Goal: Transaction & Acquisition: Purchase product/service

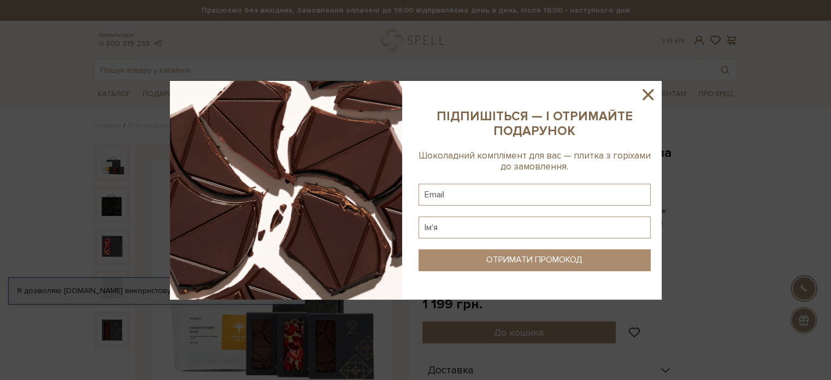
click at [645, 93] on icon at bounding box center [648, 94] width 19 height 19
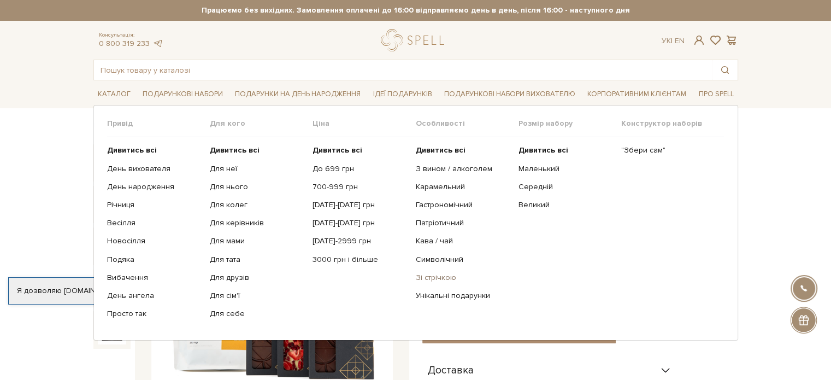
click at [437, 277] on link "Зі стрічкою" at bounding box center [462, 278] width 94 height 10
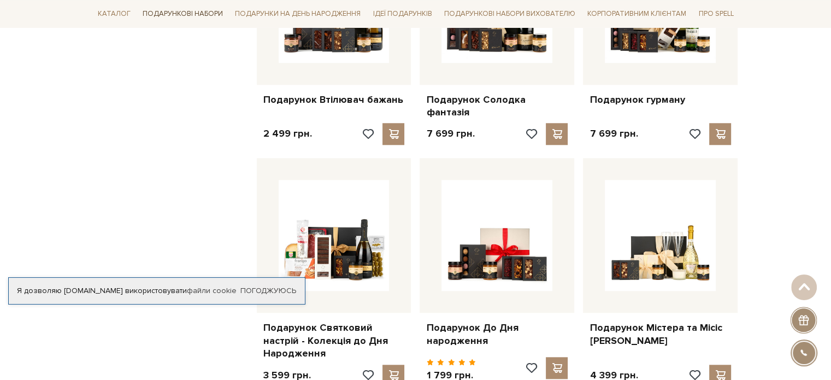
scroll to position [874, 0]
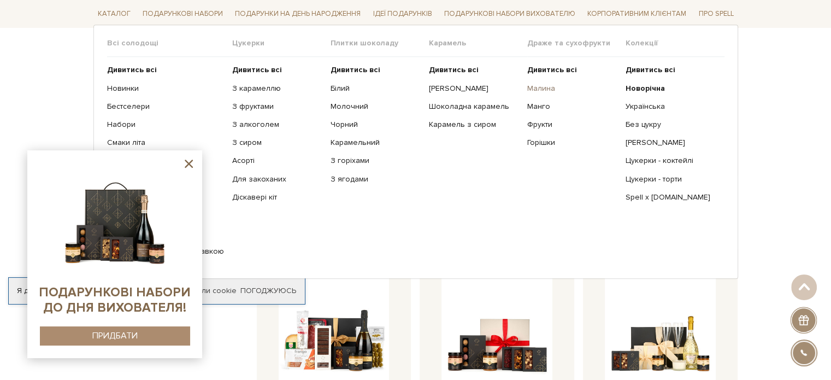
click at [539, 89] on link "Малина" at bounding box center [572, 88] width 90 height 10
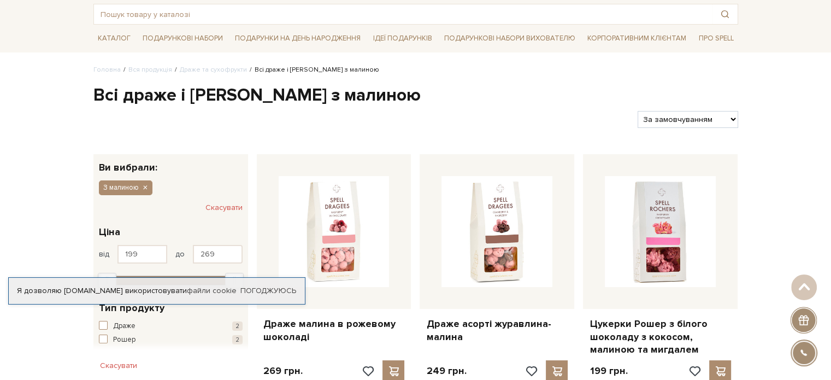
scroll to position [55, 0]
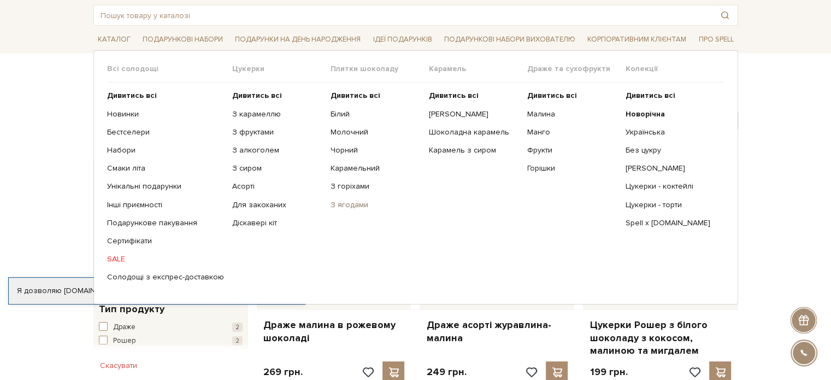
click at [355, 207] on link "З ягодами" at bounding box center [375, 205] width 90 height 10
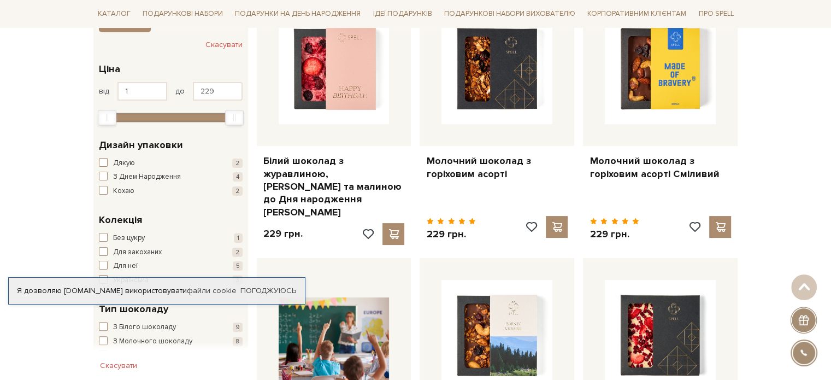
scroll to position [55, 0]
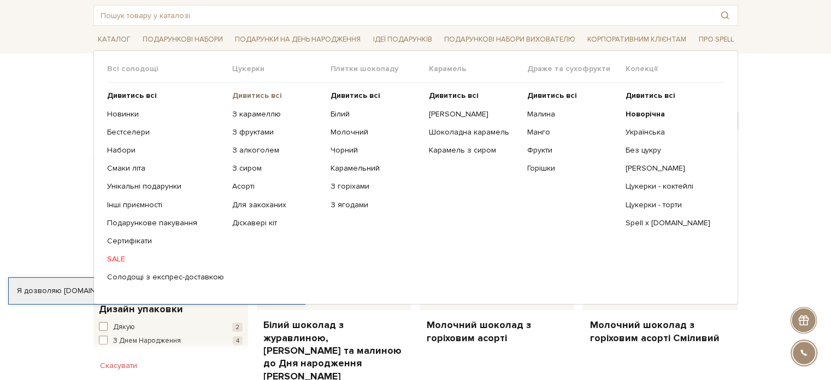
click at [252, 92] on b "Дивитись всі" at bounding box center [257, 95] width 50 height 9
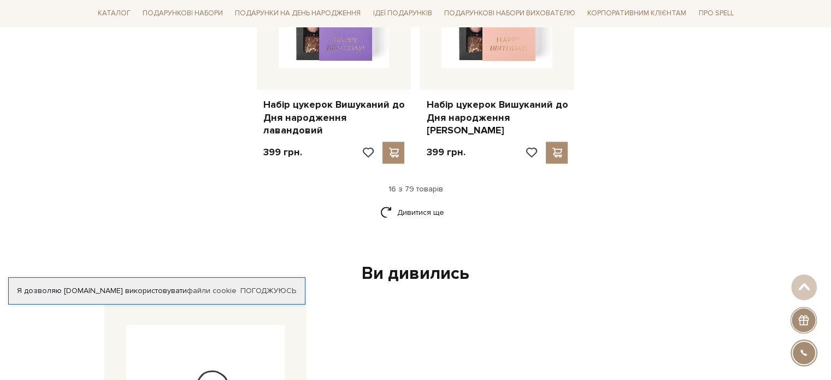
scroll to position [1475, 0]
click at [420, 202] on link "Дивитися ще" at bounding box center [415, 211] width 71 height 19
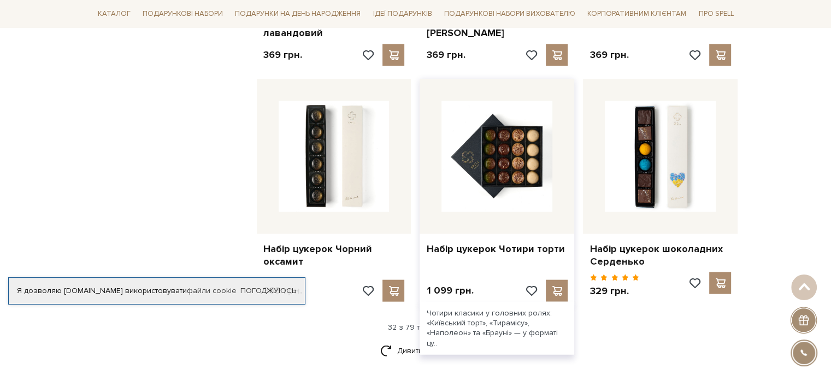
scroll to position [2512, 0]
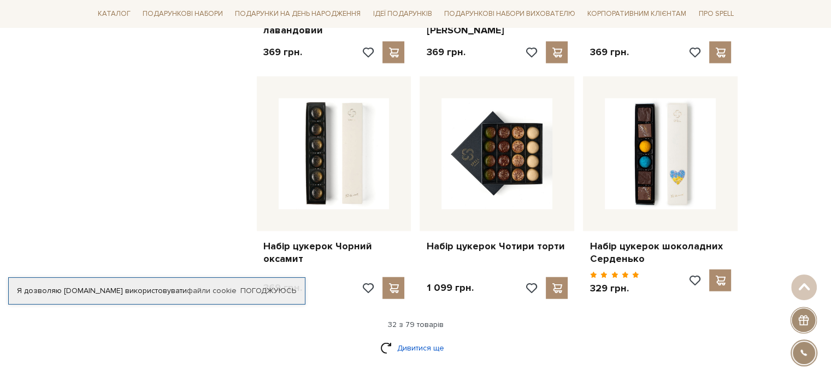
click at [405, 338] on link "Дивитися ще" at bounding box center [415, 347] width 71 height 19
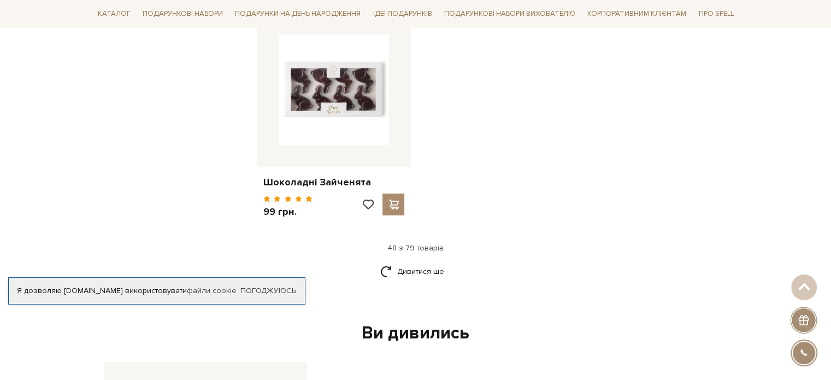
scroll to position [4042, 0]
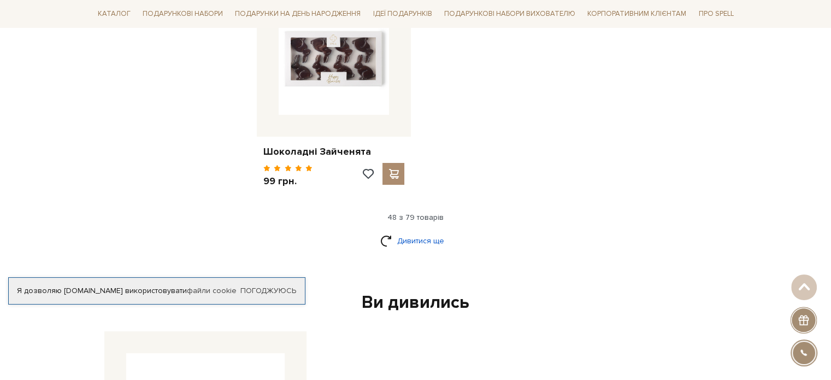
click at [427, 231] on link "Дивитися ще" at bounding box center [415, 240] width 71 height 19
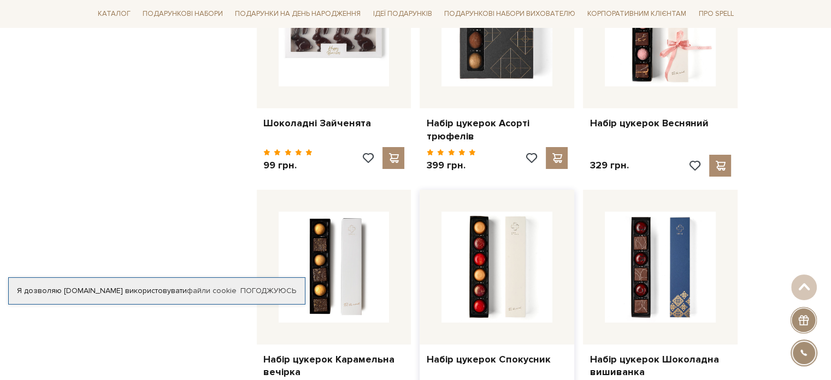
scroll to position [4096, 0]
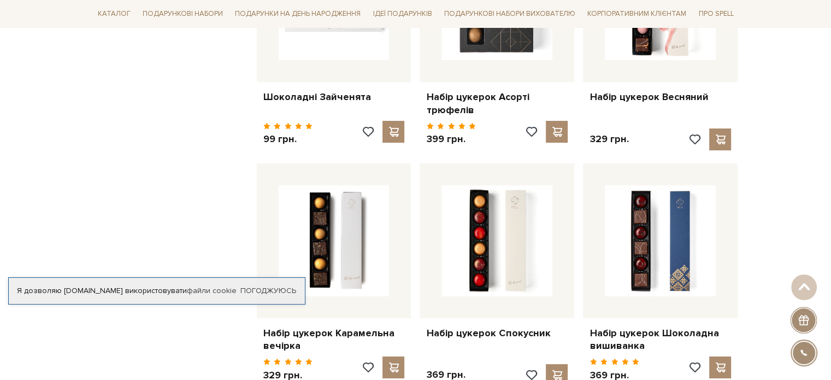
drag, startPoint x: 487, startPoint y: 193, endPoint x: 94, endPoint y: 139, distance: 397.0
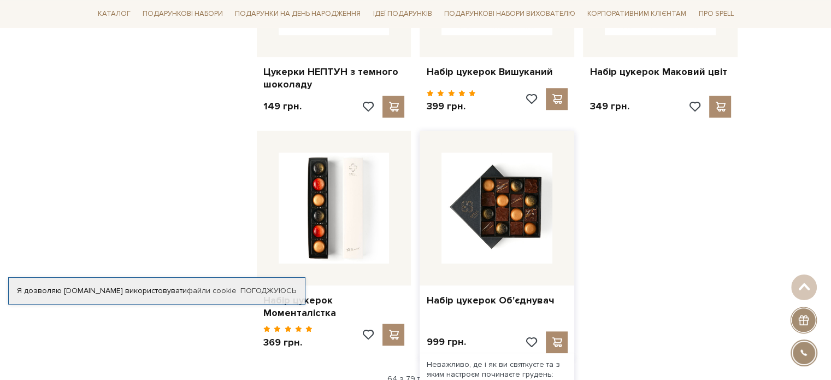
scroll to position [5134, 0]
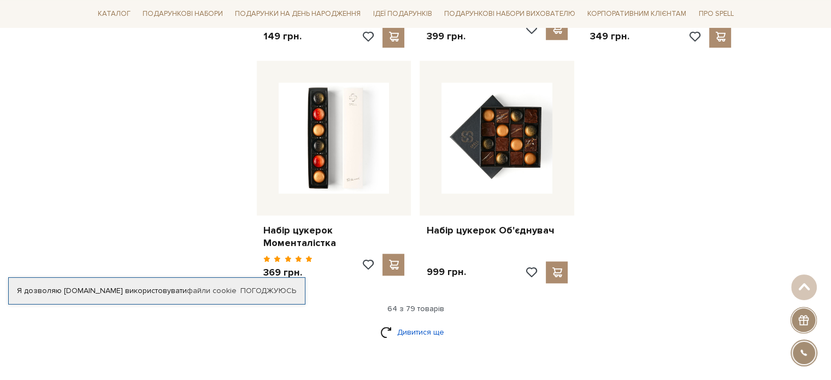
click at [413, 322] on link "Дивитися ще" at bounding box center [415, 331] width 71 height 19
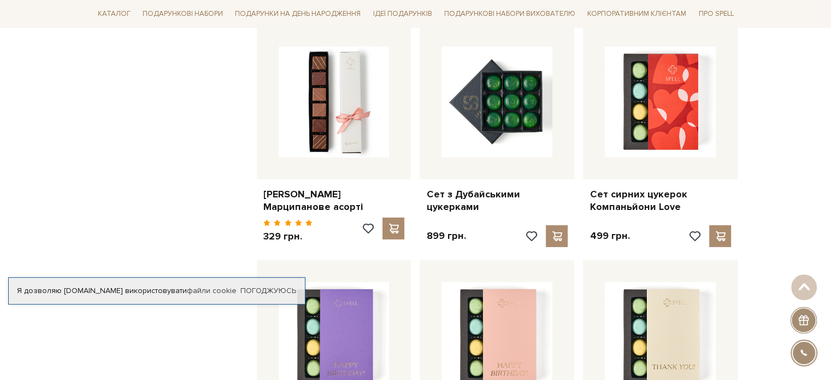
scroll to position [3441, 0]
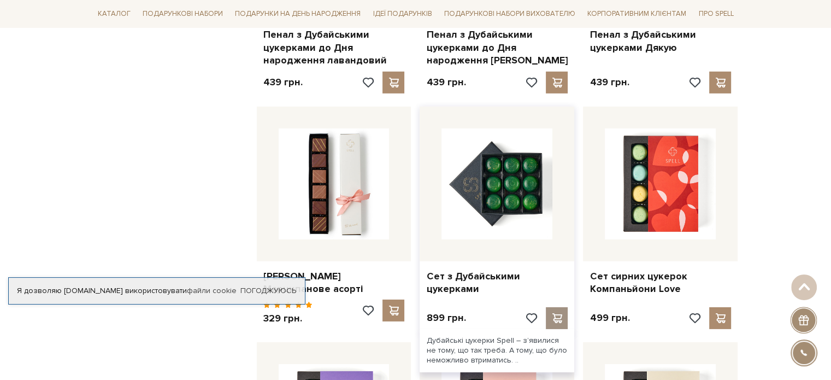
click at [553, 313] on span at bounding box center [557, 318] width 14 height 10
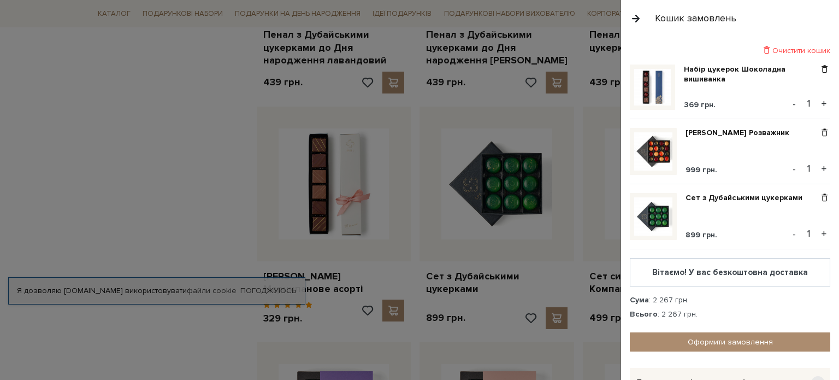
click at [131, 148] on div at bounding box center [419, 190] width 839 height 380
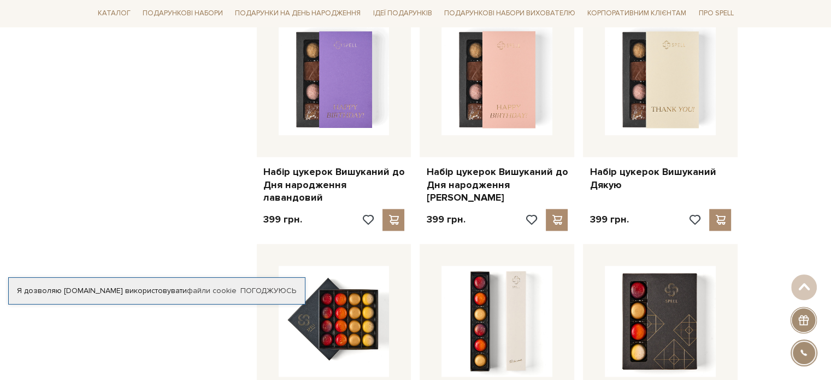
scroll to position [1420, 0]
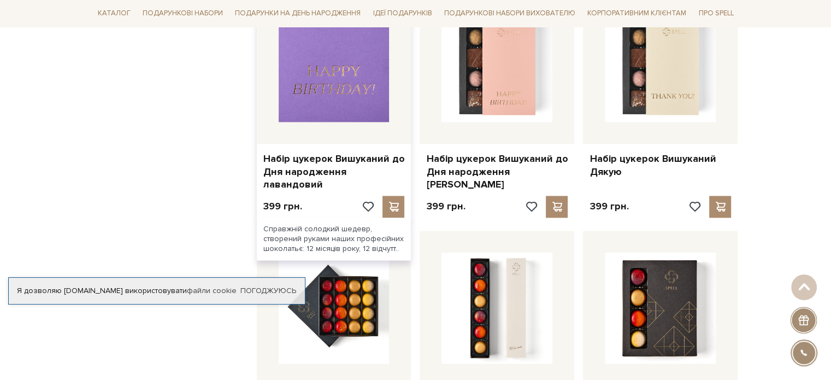
click at [354, 71] on img at bounding box center [334, 66] width 111 height 111
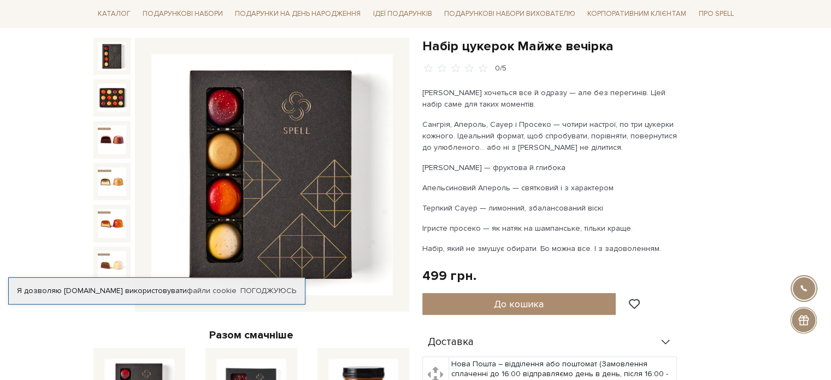
scroll to position [109, 0]
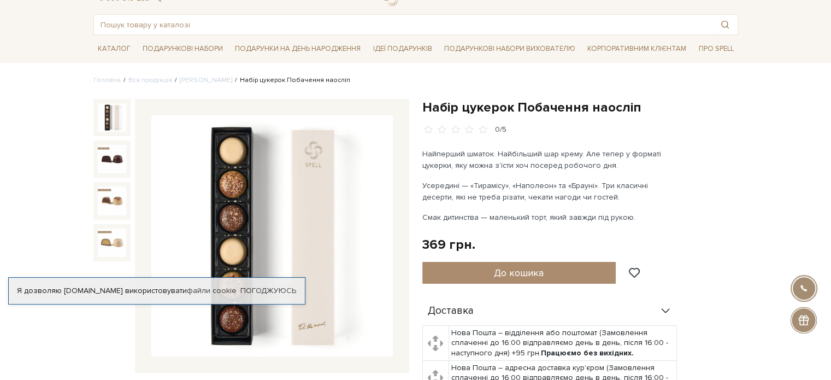
scroll to position [109, 0]
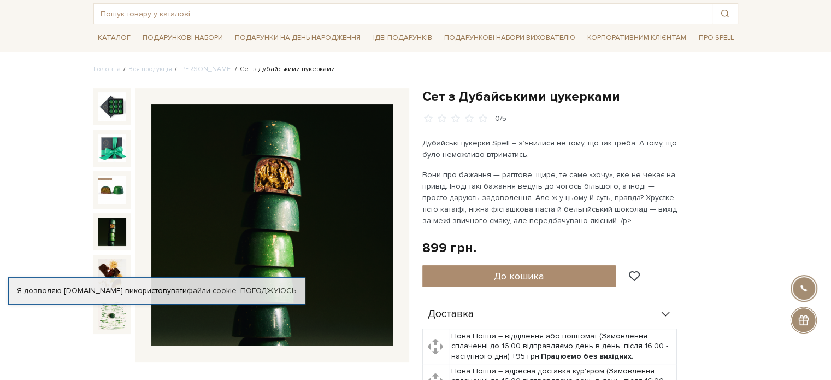
scroll to position [55, 0]
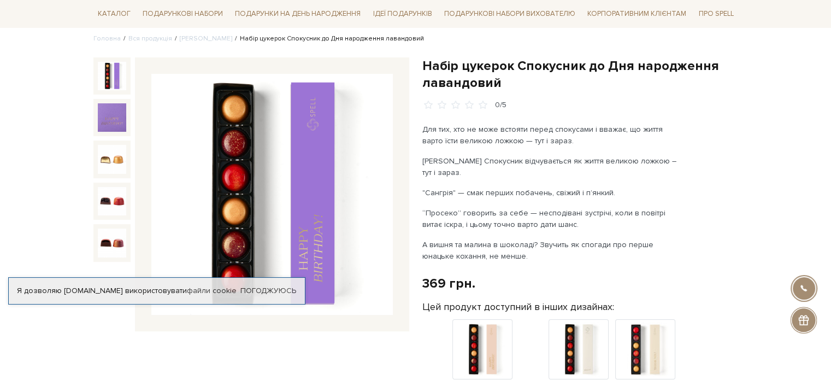
scroll to position [109, 0]
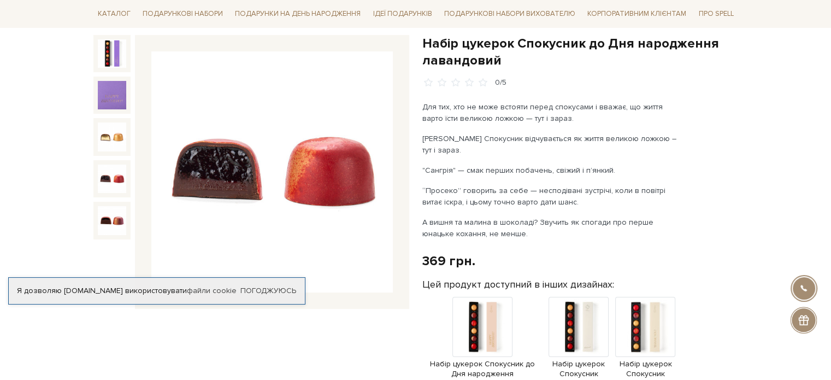
click at [109, 181] on img at bounding box center [112, 178] width 28 height 28
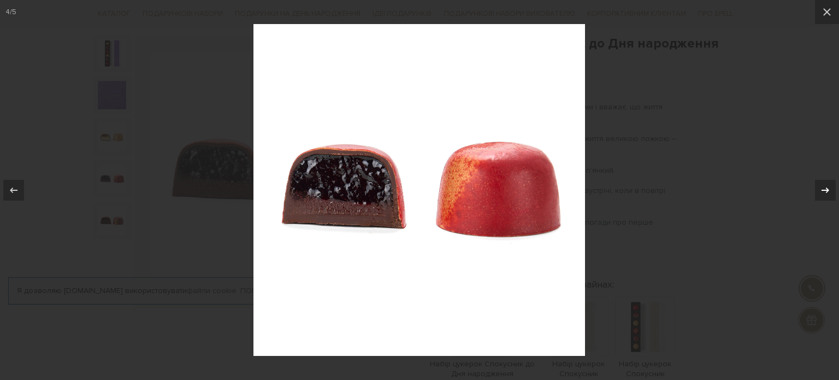
click at [819, 192] on icon at bounding box center [825, 190] width 13 height 13
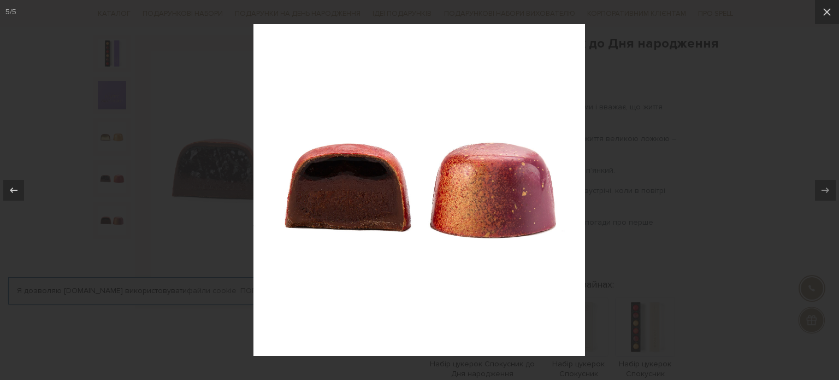
click at [777, 76] on div at bounding box center [419, 190] width 839 height 380
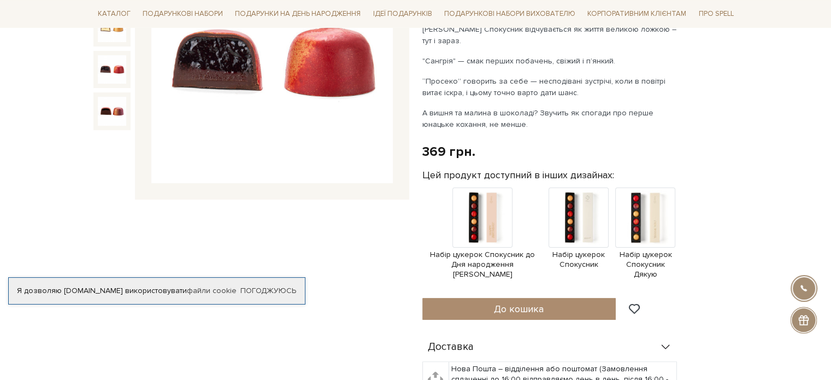
scroll to position [109, 0]
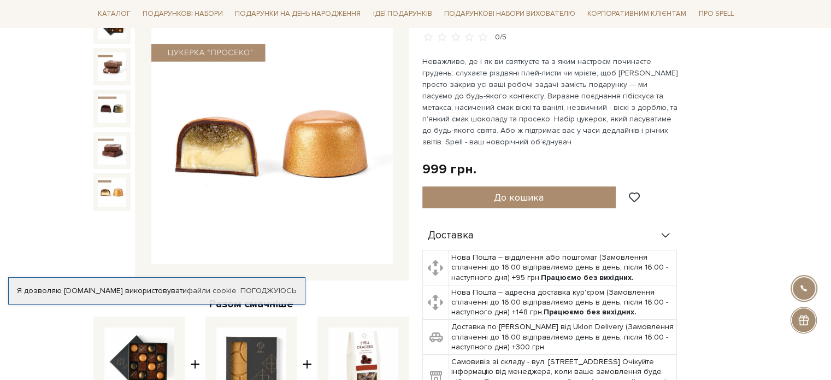
scroll to position [164, 0]
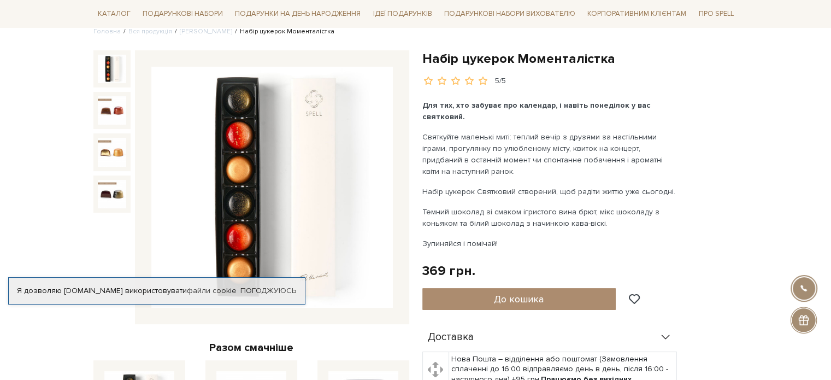
scroll to position [109, 0]
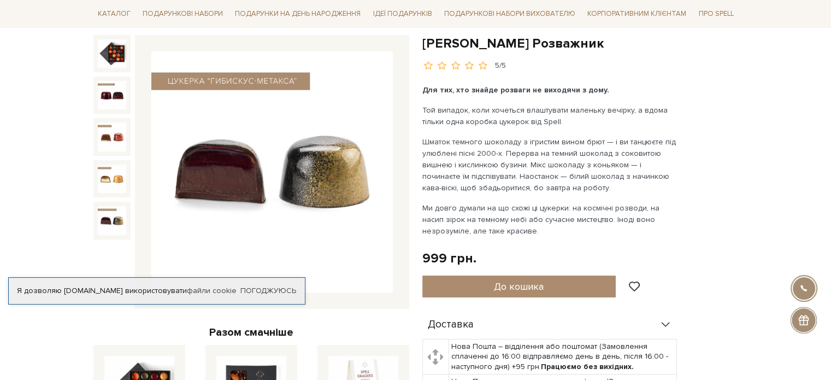
scroll to position [164, 0]
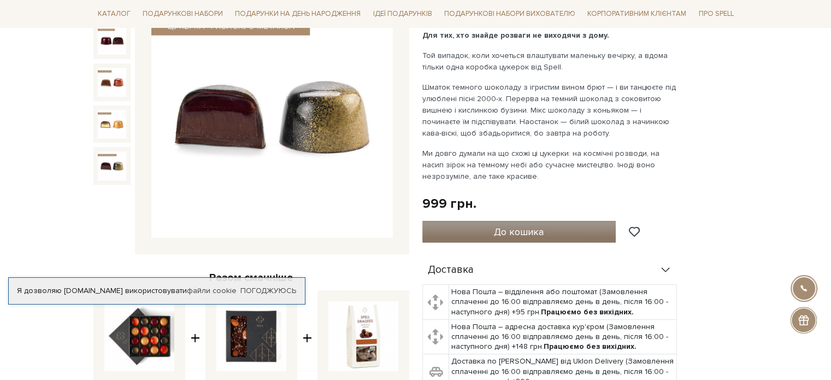
click at [539, 231] on span "До кошика" at bounding box center [519, 232] width 50 height 12
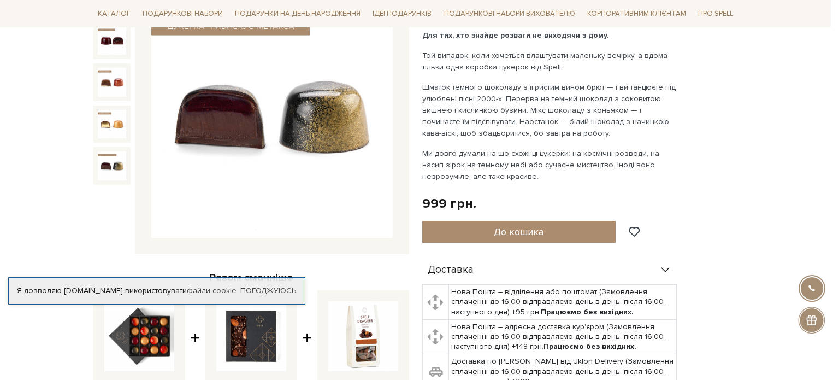
click at [474, 140] on div at bounding box center [419, 190] width 839 height 380
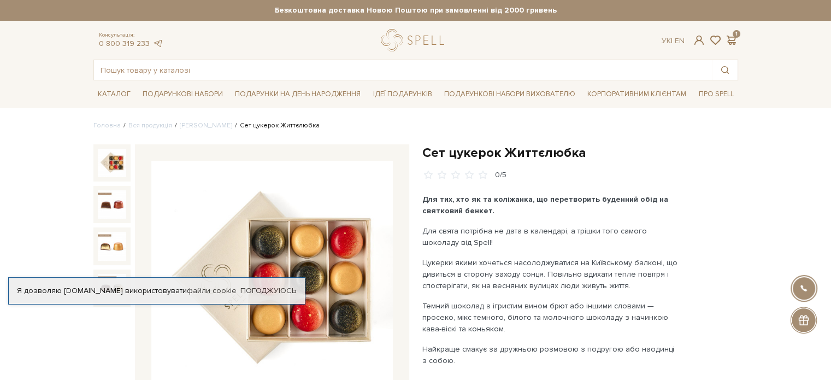
scroll to position [109, 0]
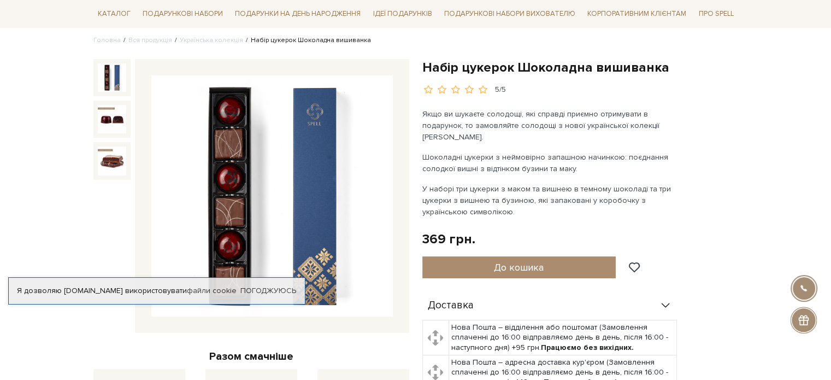
scroll to position [109, 0]
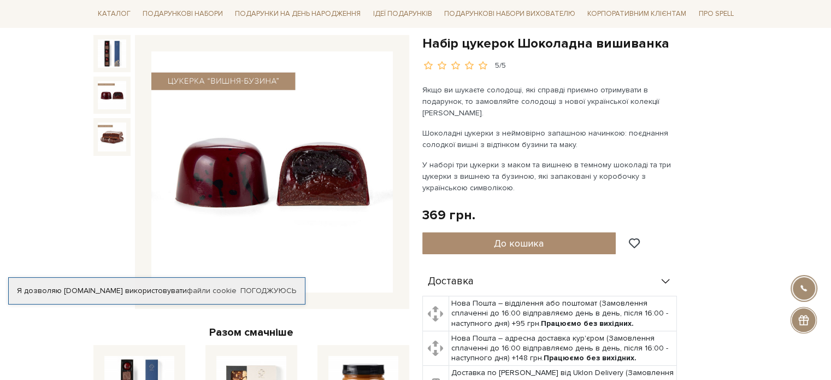
click at [111, 98] on img at bounding box center [112, 95] width 28 height 28
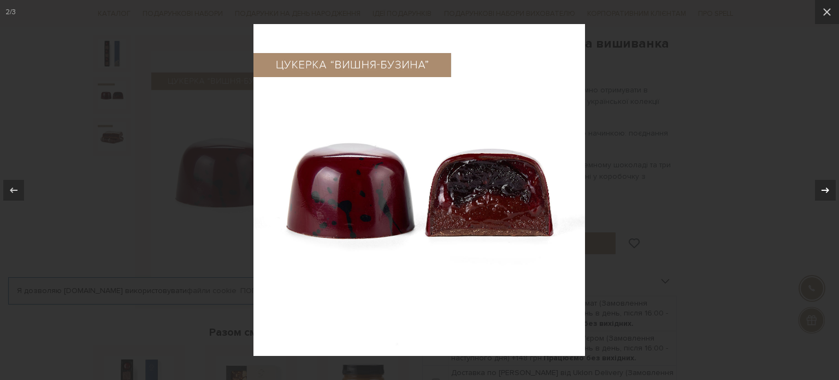
click at [820, 190] on icon at bounding box center [825, 190] width 13 height 13
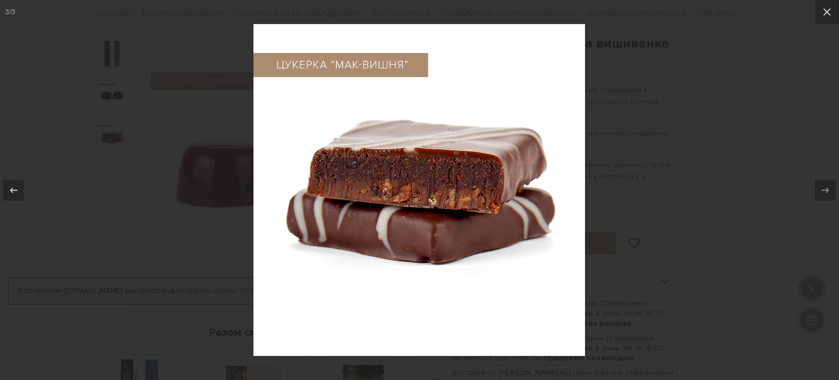
click at [748, 119] on div at bounding box center [419, 190] width 839 height 380
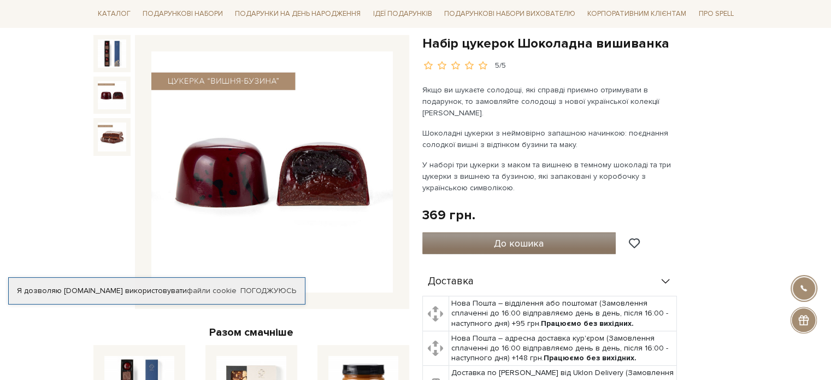
click at [522, 237] on span "До кошика" at bounding box center [519, 243] width 50 height 12
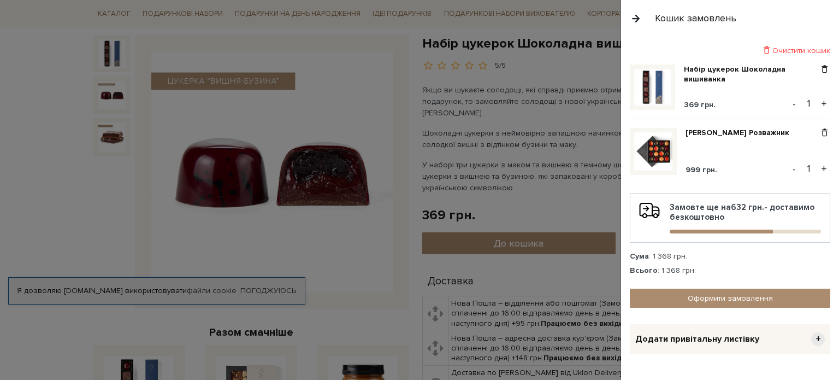
click at [593, 127] on div at bounding box center [419, 190] width 839 height 380
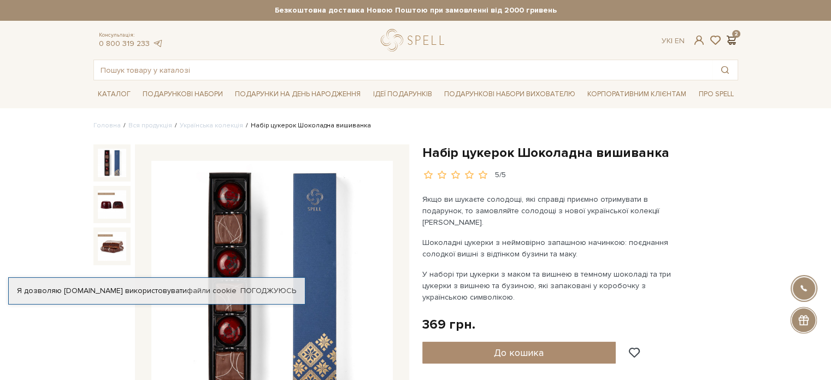
click at [730, 39] on span at bounding box center [731, 39] width 13 height 11
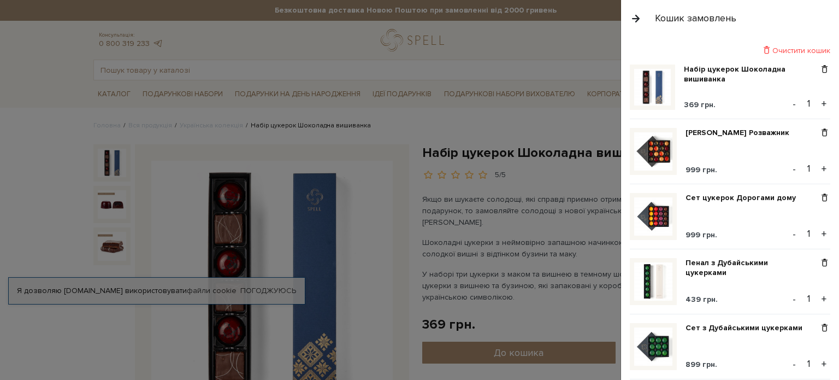
click at [642, 324] on link at bounding box center [653, 346] width 47 height 47
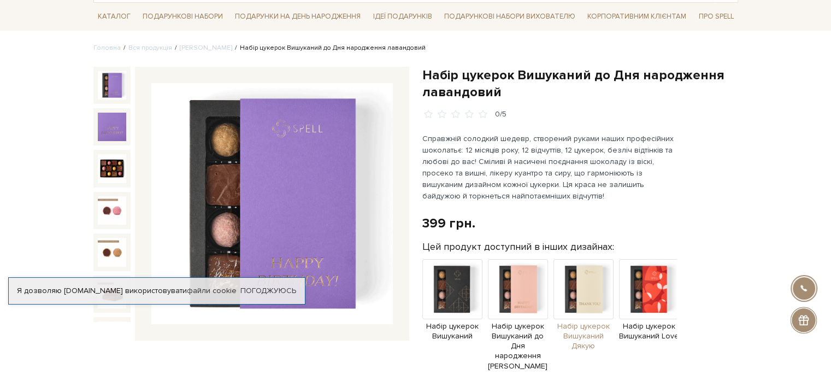
scroll to position [164, 0]
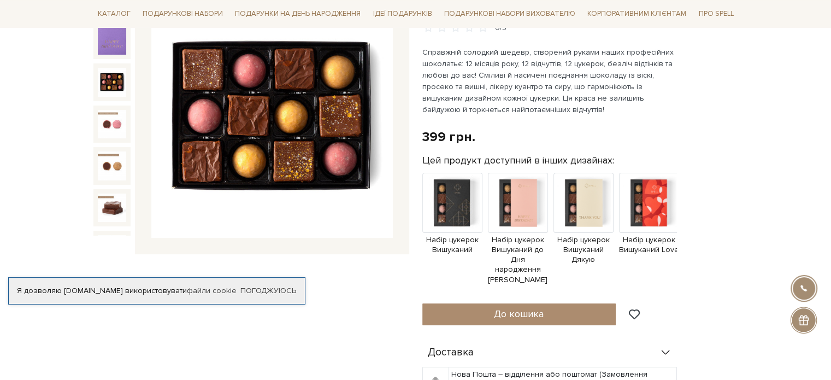
click at [110, 74] on img at bounding box center [112, 82] width 28 height 28
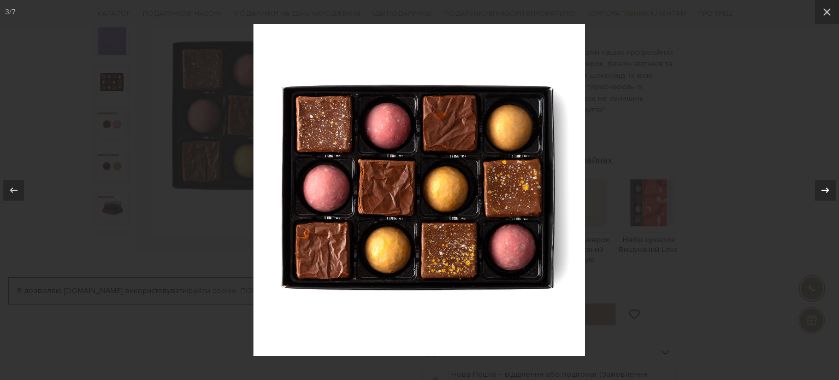
click at [822, 188] on icon at bounding box center [825, 190] width 13 height 13
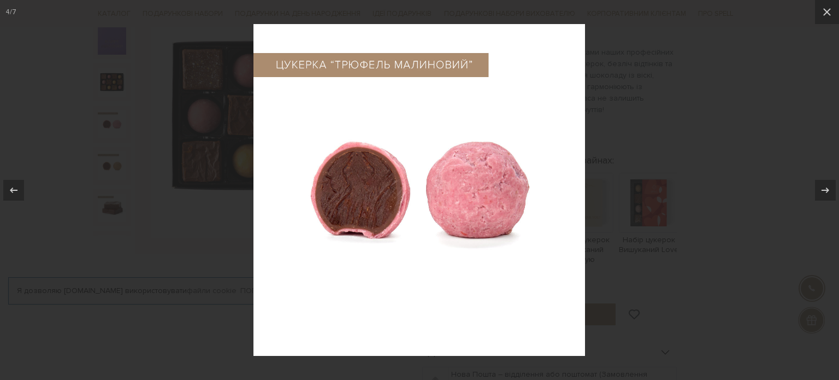
click at [667, 98] on div at bounding box center [419, 190] width 839 height 380
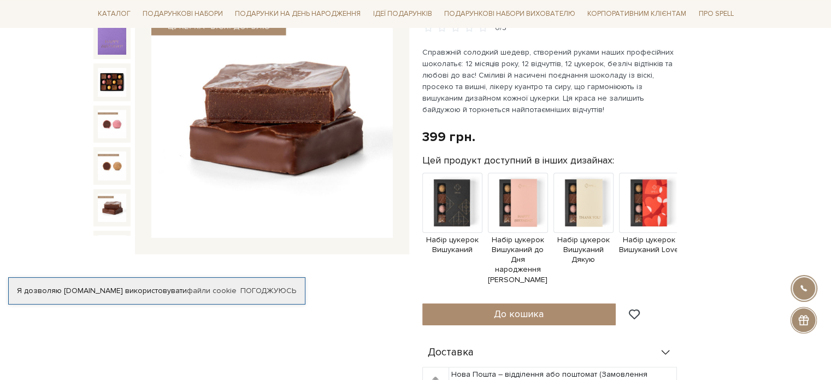
click at [109, 200] on img at bounding box center [112, 207] width 28 height 28
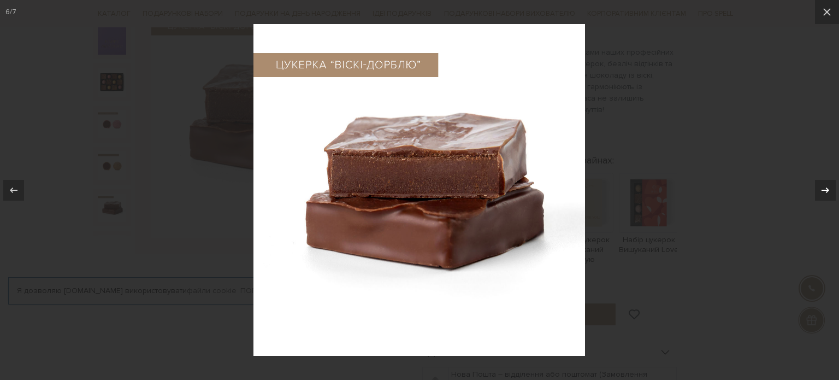
click at [824, 190] on icon at bounding box center [825, 190] width 13 height 13
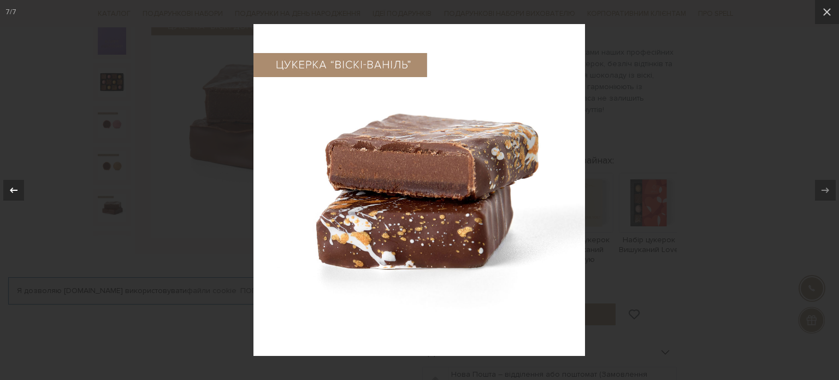
click at [11, 196] on icon at bounding box center [13, 190] width 13 height 13
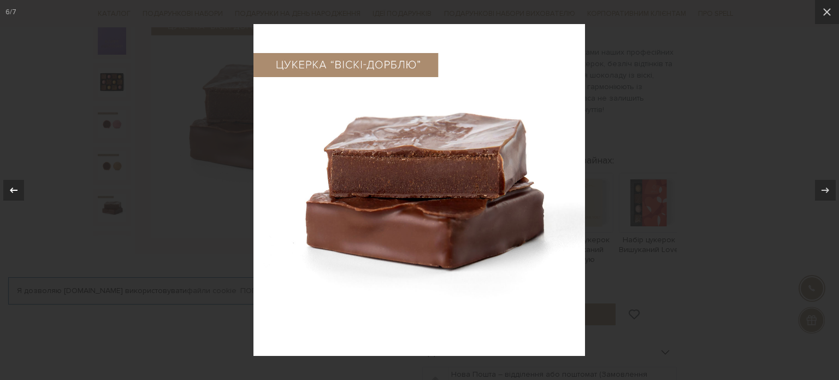
click at [11, 196] on icon at bounding box center [13, 190] width 13 height 13
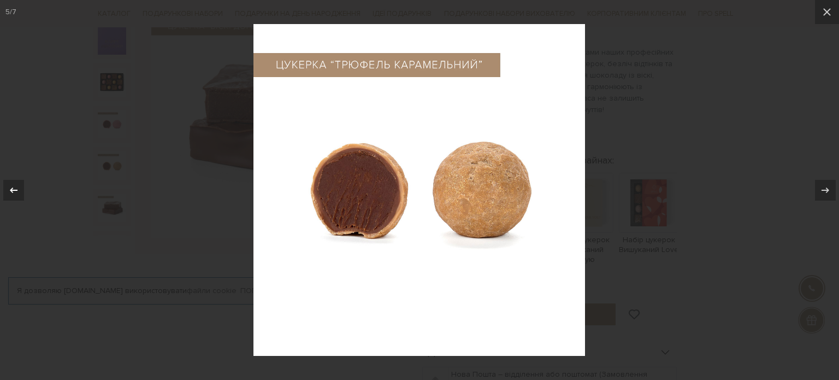
click at [11, 196] on icon at bounding box center [13, 190] width 13 height 13
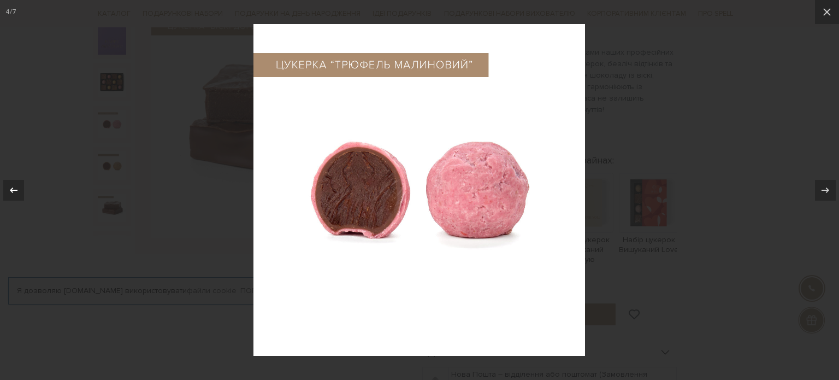
click at [11, 196] on icon at bounding box center [13, 190] width 13 height 13
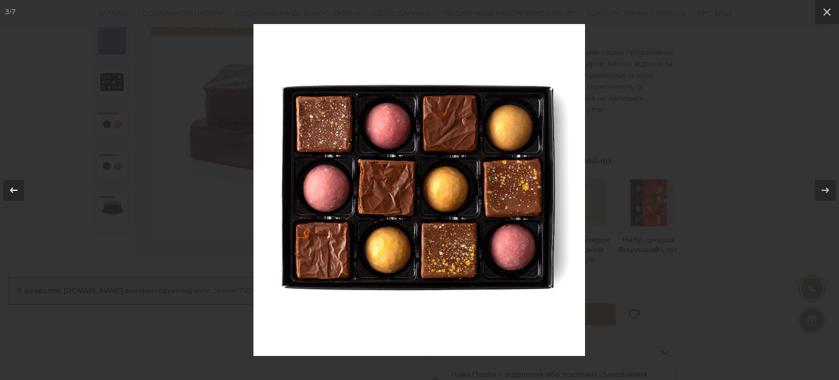
click at [11, 196] on icon at bounding box center [13, 190] width 13 height 13
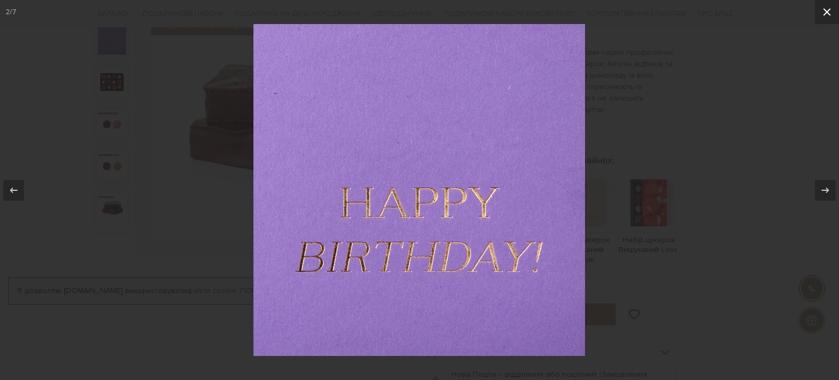
click at [821, 15] on icon at bounding box center [826, 11] width 13 height 13
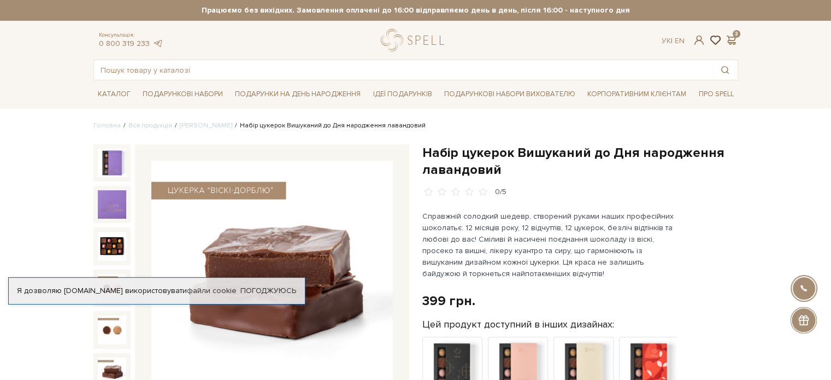
click at [710, 34] on span at bounding box center [714, 39] width 13 height 11
click at [732, 41] on span at bounding box center [731, 39] width 13 height 11
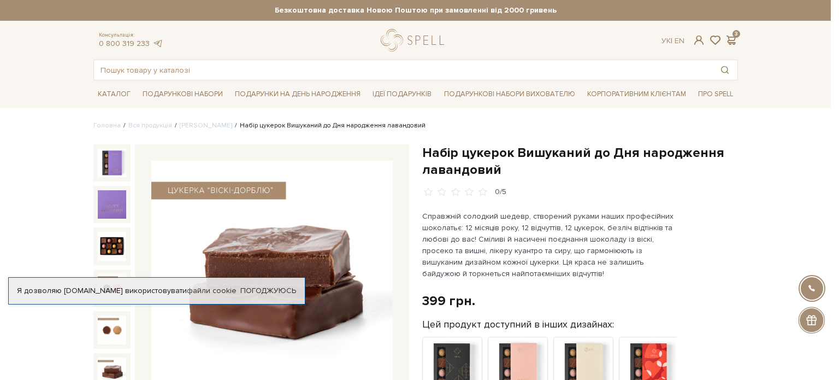
click at [559, 50] on div at bounding box center [419, 190] width 839 height 380
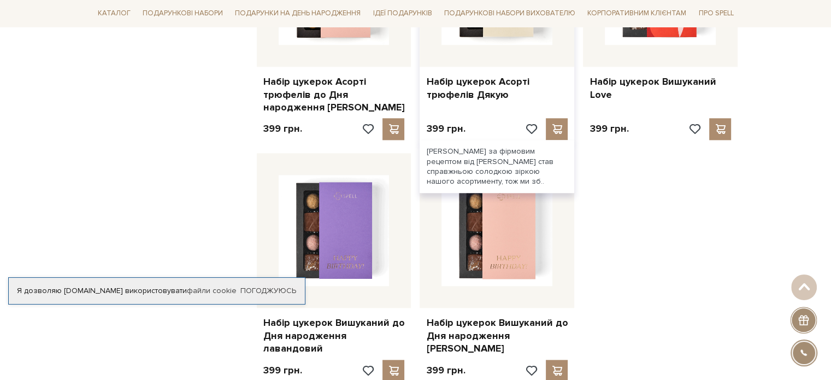
scroll to position [1475, 0]
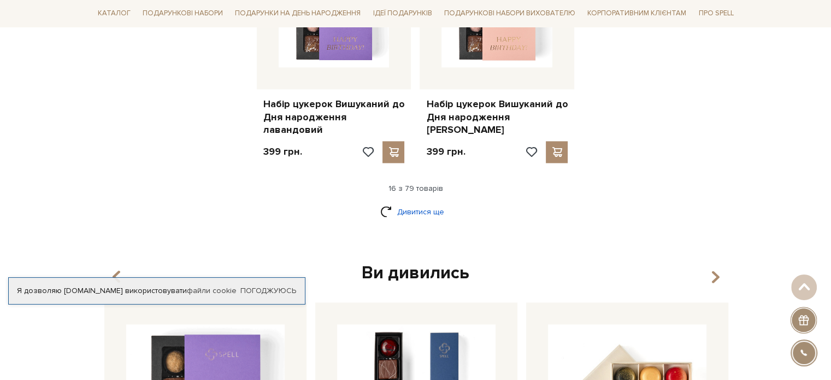
click at [418, 202] on link "Дивитися ще" at bounding box center [415, 211] width 71 height 19
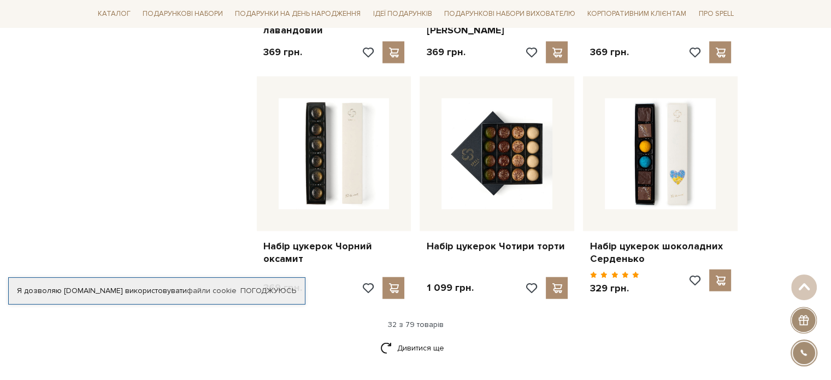
scroll to position [2676, 0]
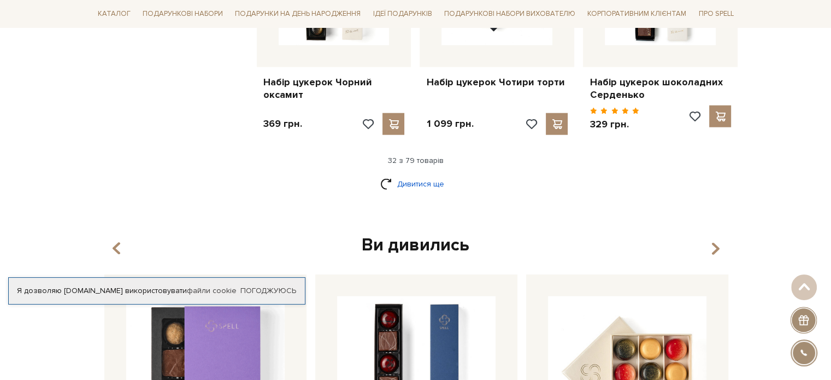
click at [424, 174] on link "Дивитися ще" at bounding box center [415, 183] width 71 height 19
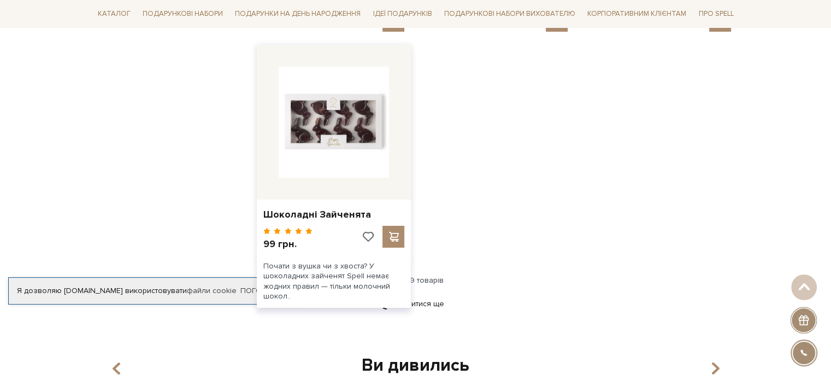
scroll to position [3987, 0]
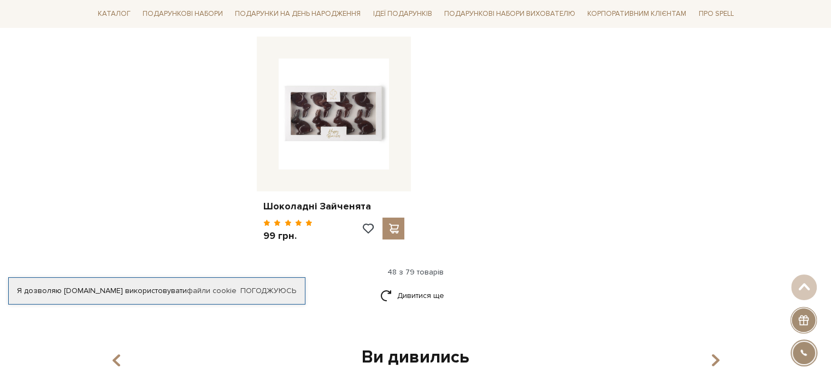
click at [419, 346] on div "Ви дивились" at bounding box center [415, 357] width 631 height 23
click at [430, 286] on link "Дивитися ще" at bounding box center [415, 295] width 71 height 19
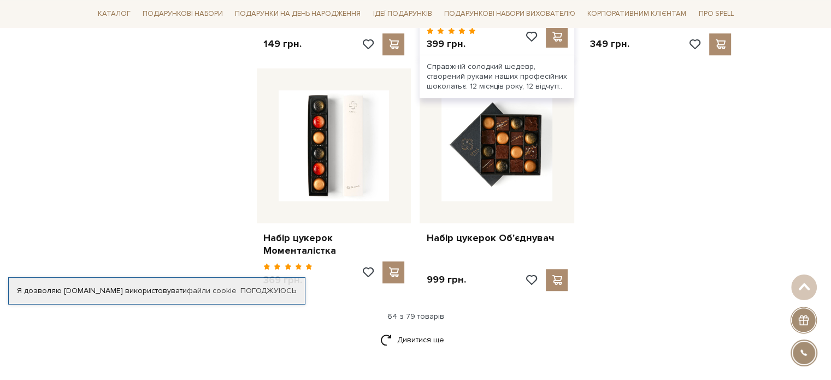
scroll to position [5134, 0]
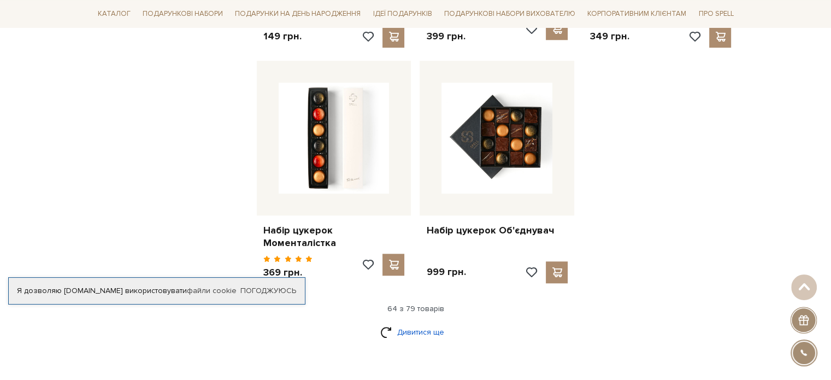
click at [433, 322] on link "Дивитися ще" at bounding box center [415, 331] width 71 height 19
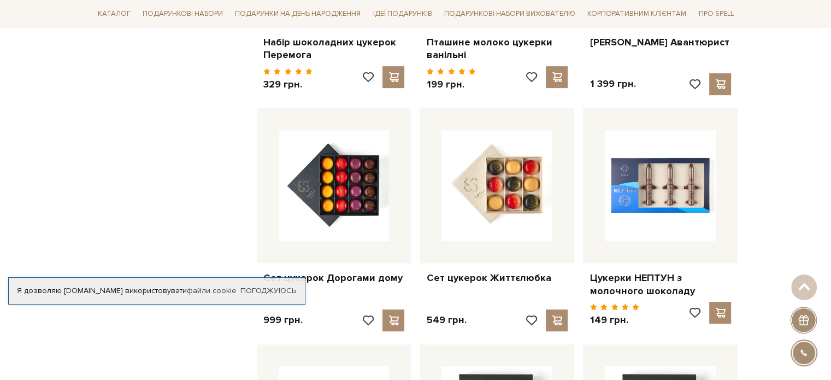
scroll to position [4588, 0]
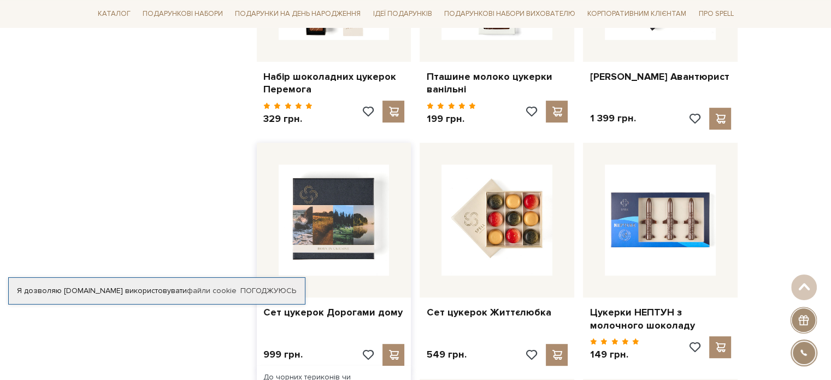
click at [346, 207] on img at bounding box center [334, 219] width 111 height 111
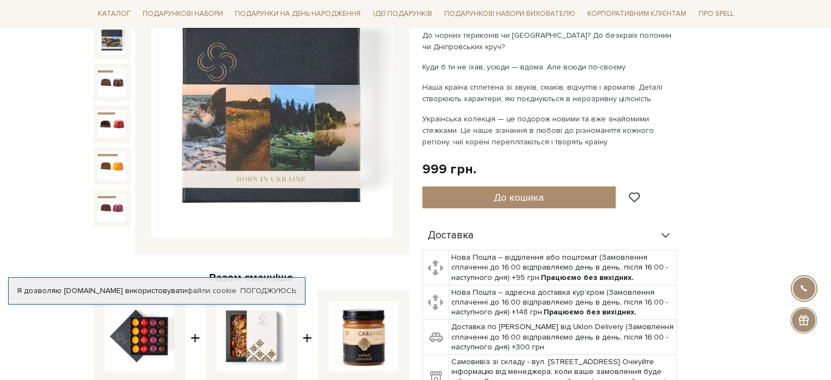
click at [115, 45] on img at bounding box center [112, 40] width 28 height 28
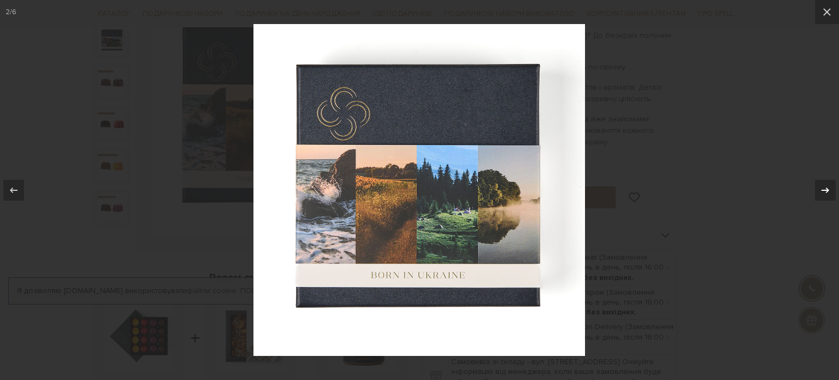
click at [825, 188] on icon at bounding box center [825, 190] width 13 height 13
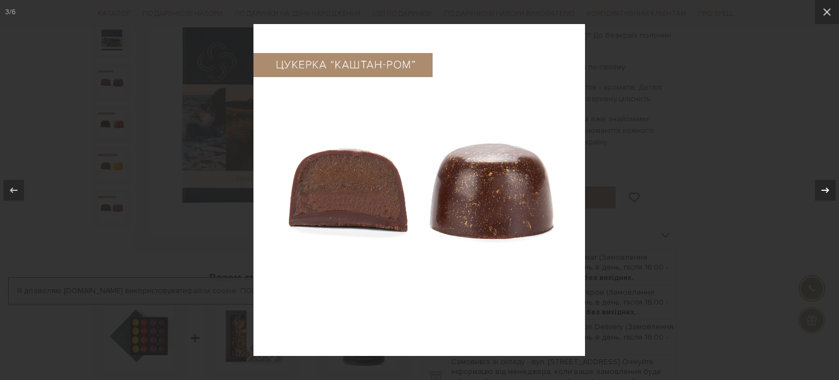
click at [824, 188] on icon at bounding box center [825, 190] width 13 height 13
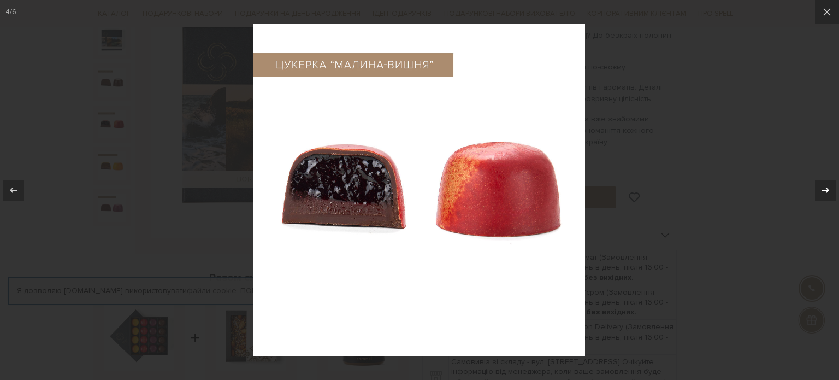
click at [824, 188] on icon at bounding box center [825, 190] width 13 height 13
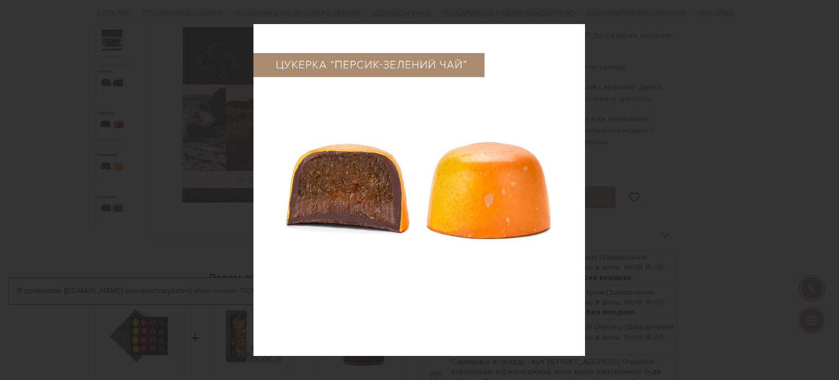
click at [824, 188] on div "5 / 6" at bounding box center [419, 190] width 839 height 380
click at [12, 191] on icon at bounding box center [14, 189] width 8 height 5
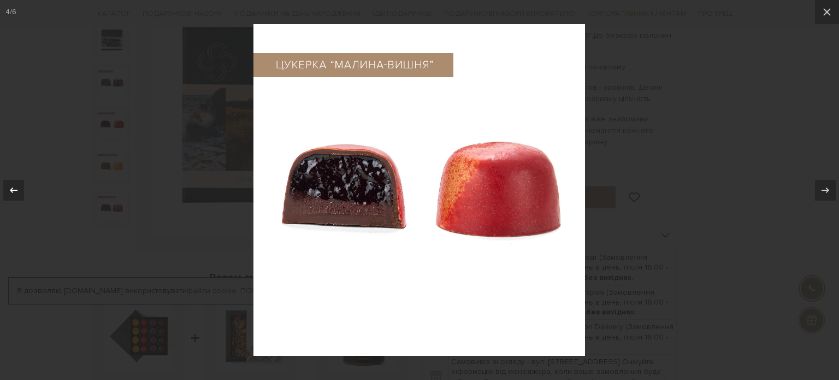
click at [12, 191] on icon at bounding box center [14, 189] width 8 height 5
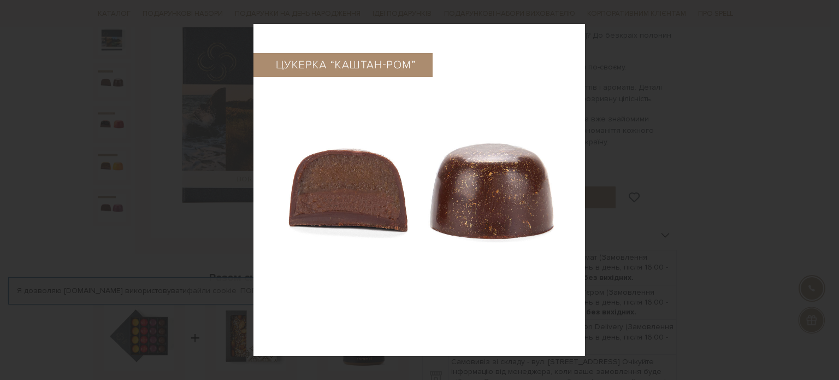
click at [12, 191] on div "3 / 6" at bounding box center [419, 190] width 839 height 380
click at [826, 8] on icon at bounding box center [826, 11] width 13 height 13
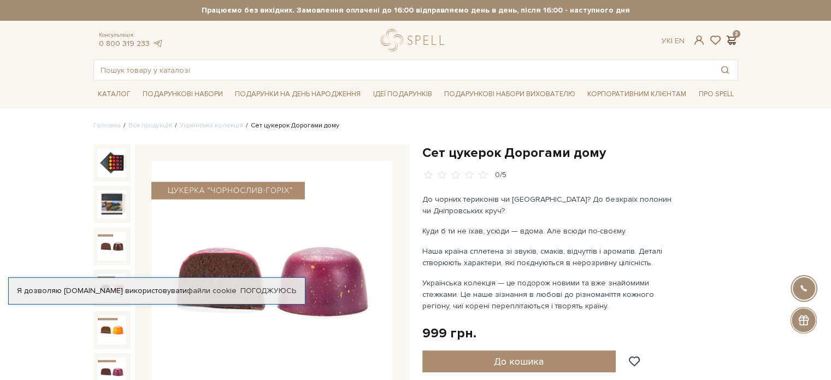
click at [726, 38] on span at bounding box center [731, 39] width 13 height 11
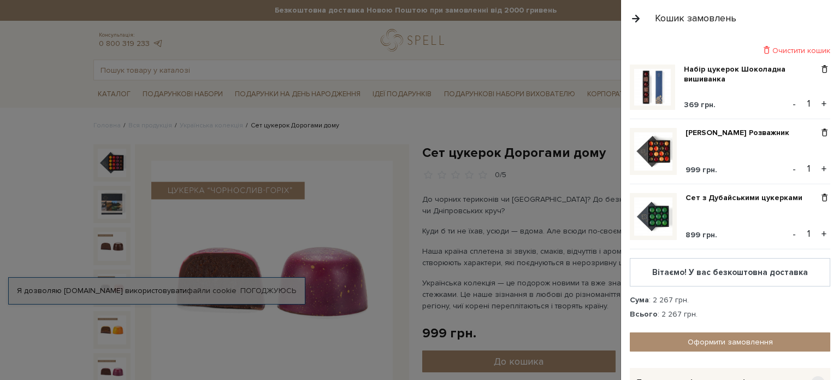
click at [425, 69] on div at bounding box center [419, 190] width 839 height 380
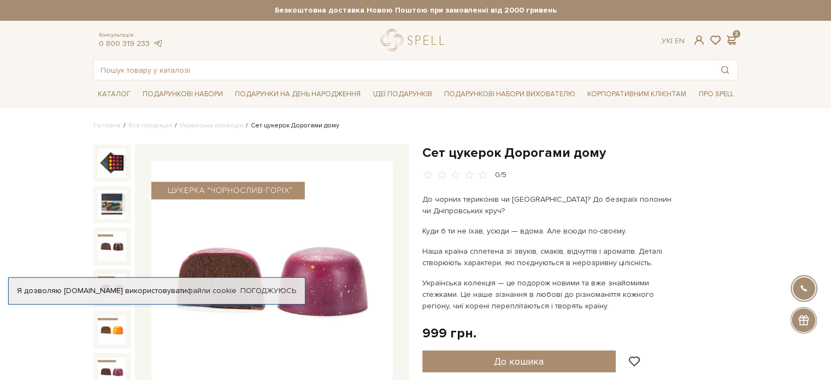
click at [572, 358] on button "До кошика" at bounding box center [519, 361] width 194 height 22
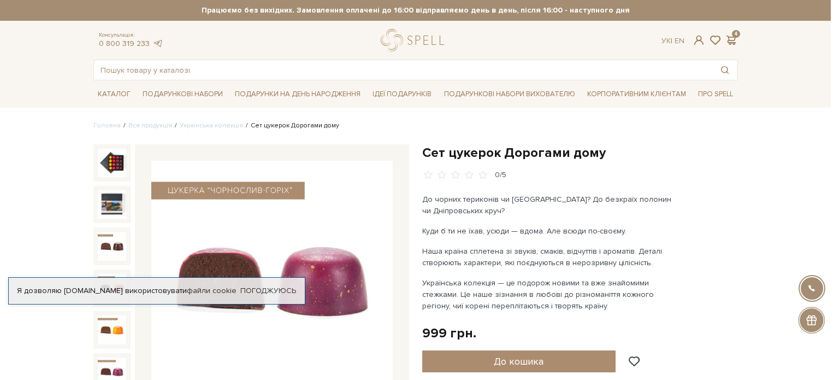
click at [543, 44] on div at bounding box center [419, 190] width 839 height 380
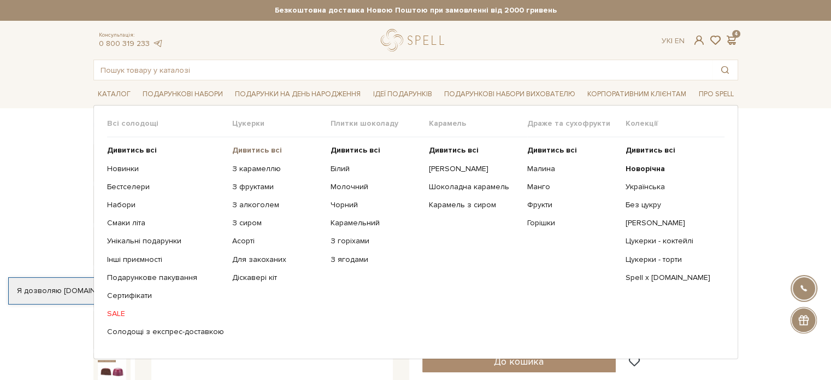
click at [253, 148] on b "Дивитись всі" at bounding box center [257, 149] width 50 height 9
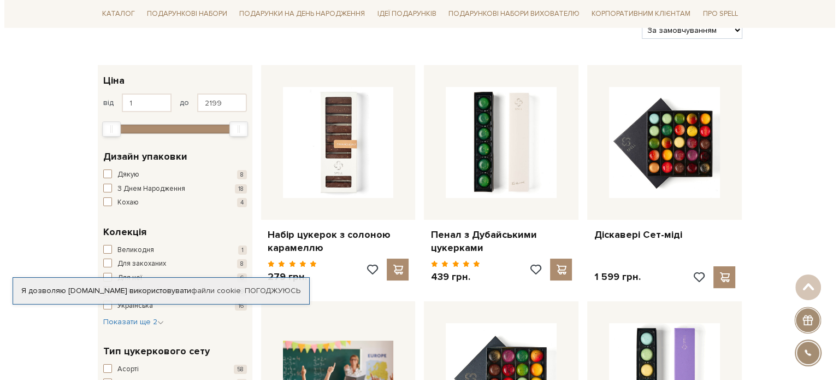
scroll to position [164, 0]
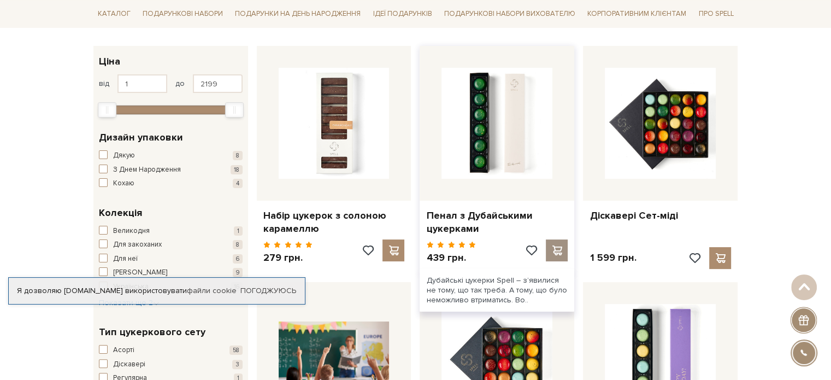
click at [555, 253] on span at bounding box center [557, 250] width 14 height 10
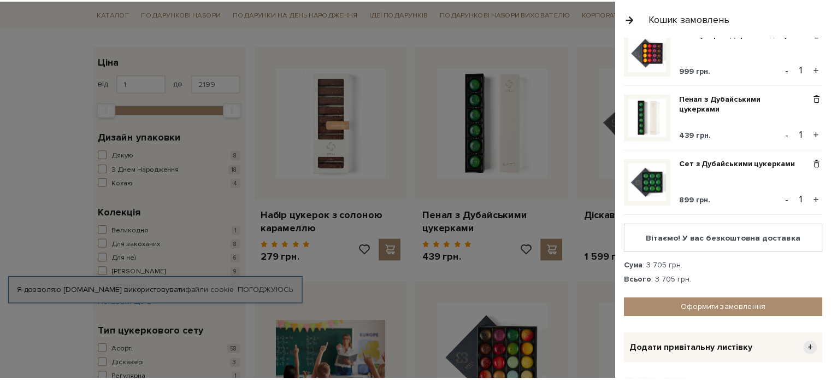
scroll to position [0, 0]
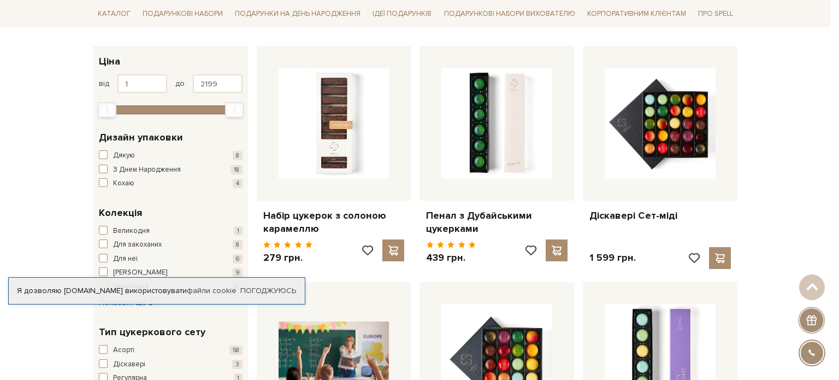
click at [471, 43] on div at bounding box center [419, 190] width 839 height 380
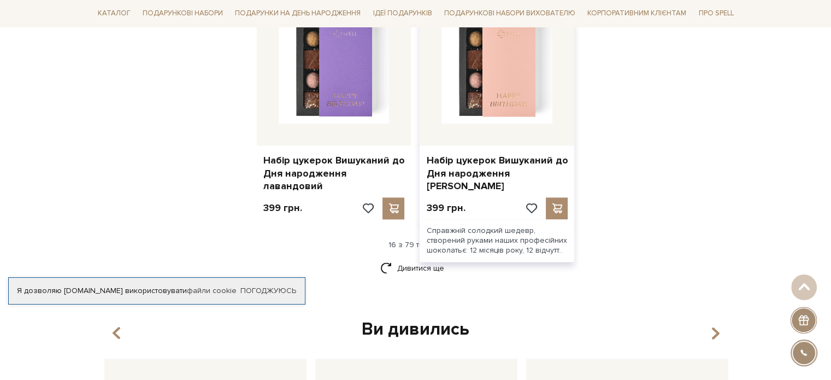
scroll to position [1420, 0]
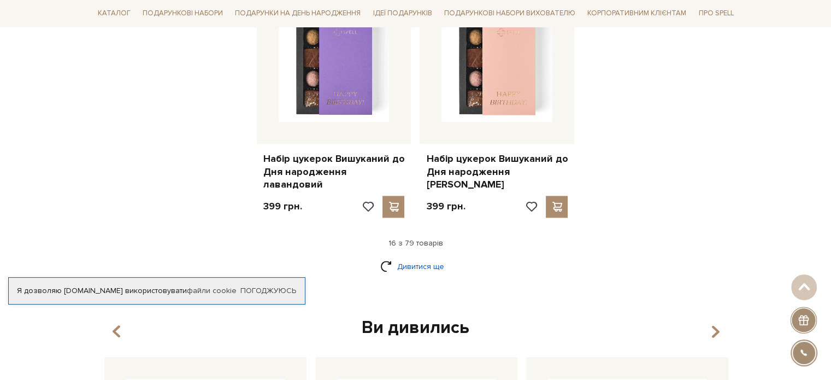
click at [413, 257] on link "Дивитися ще" at bounding box center [415, 266] width 71 height 19
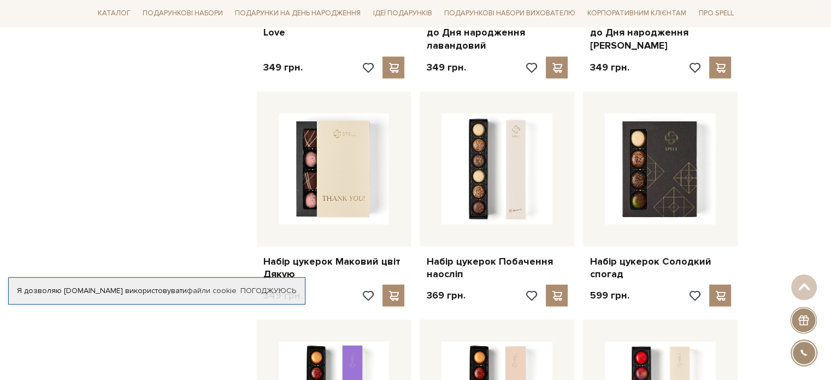
scroll to position [2076, 0]
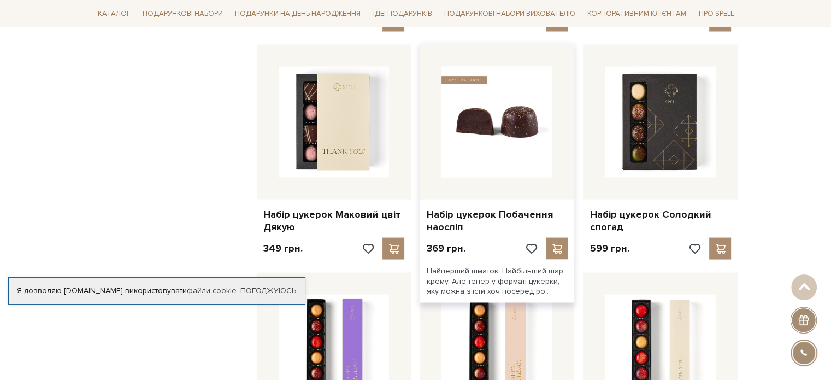
click at [495, 128] on img at bounding box center [496, 121] width 111 height 111
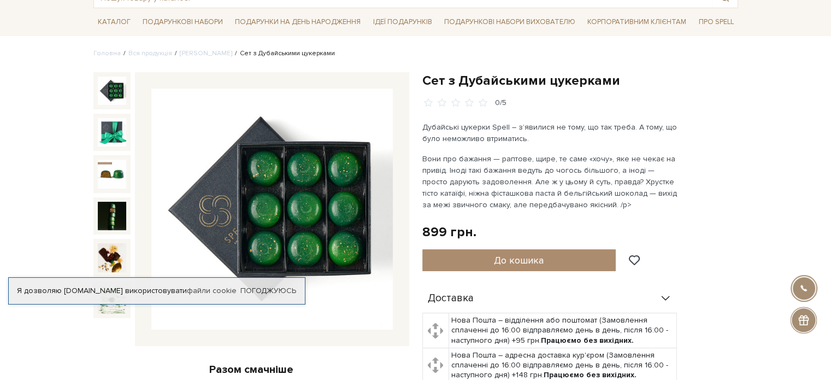
scroll to position [164, 0]
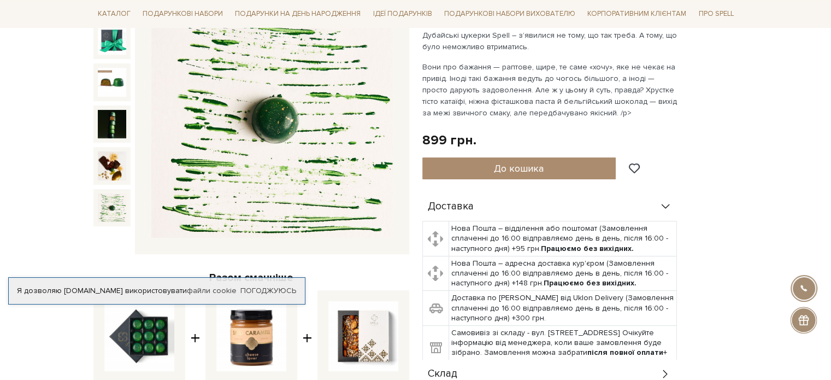
click at [116, 218] on img at bounding box center [112, 207] width 28 height 28
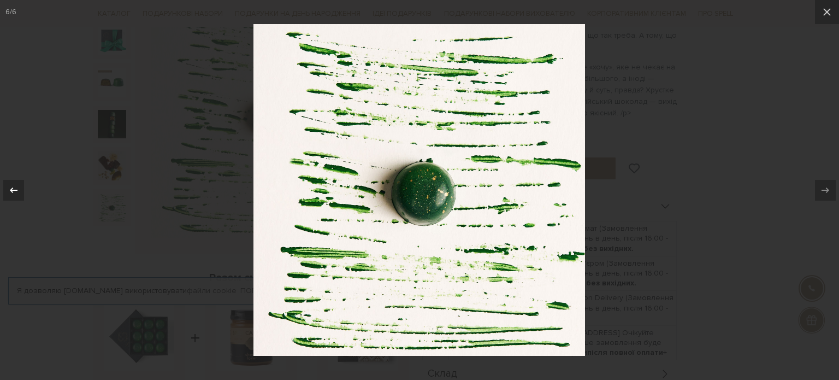
click at [10, 187] on icon at bounding box center [13, 190] width 13 height 13
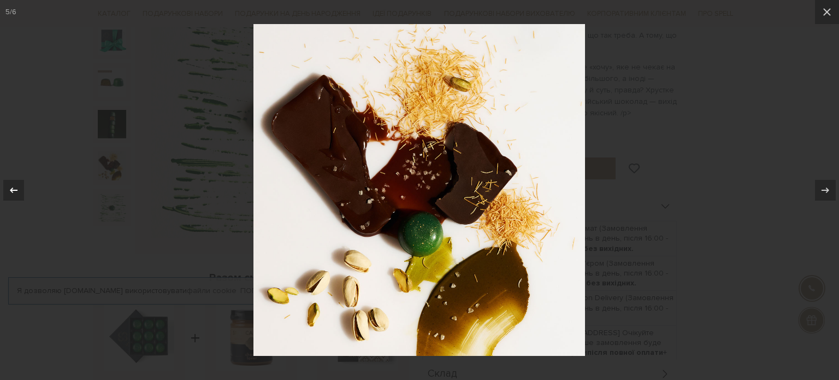
click at [10, 187] on icon at bounding box center [13, 190] width 13 height 13
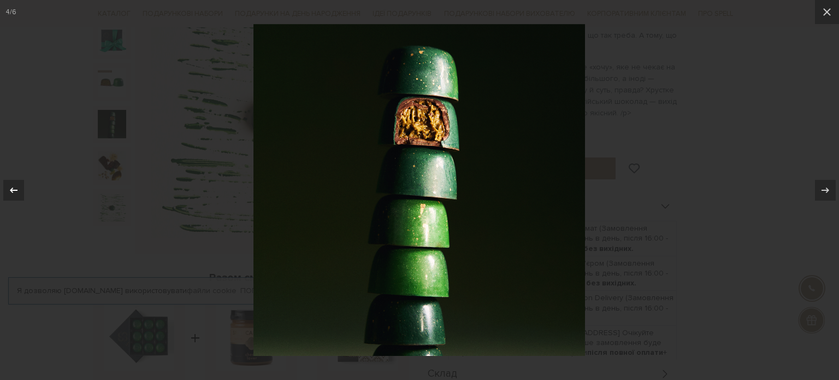
click at [10, 187] on icon at bounding box center [13, 190] width 13 height 13
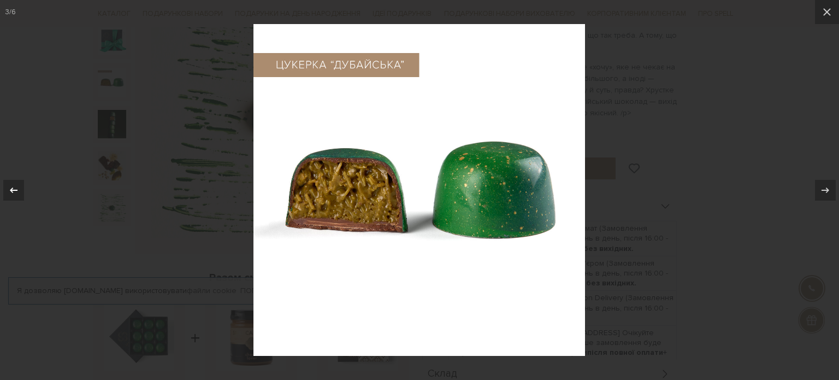
click at [10, 187] on icon at bounding box center [13, 190] width 13 height 13
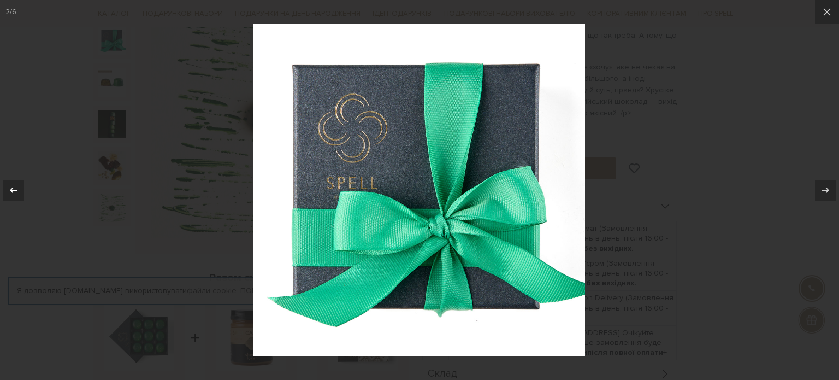
click at [17, 184] on icon at bounding box center [13, 190] width 13 height 13
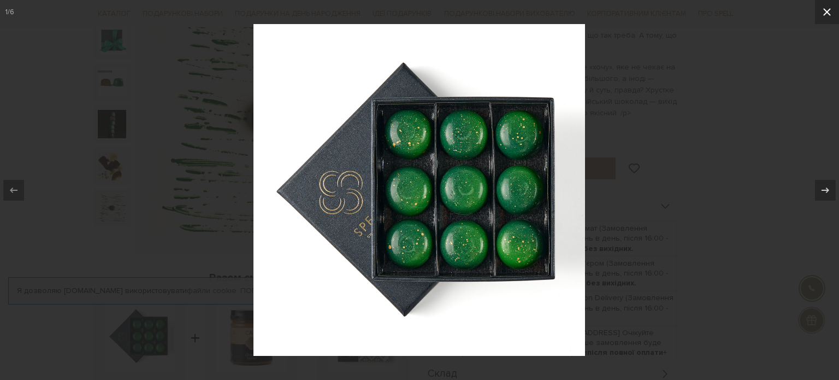
click at [820, 11] on icon at bounding box center [826, 11] width 13 height 13
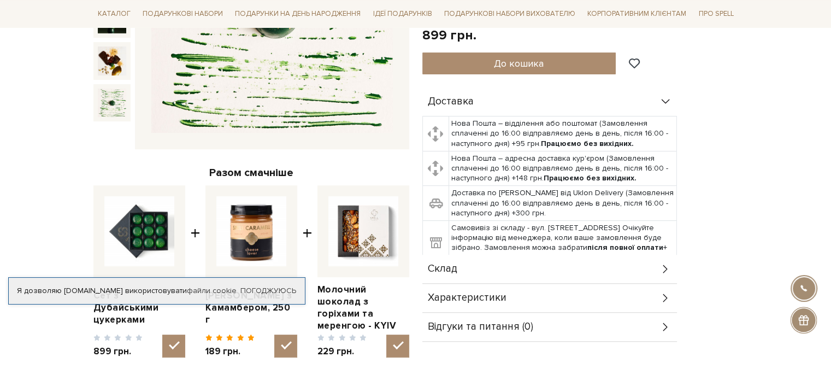
scroll to position [109, 0]
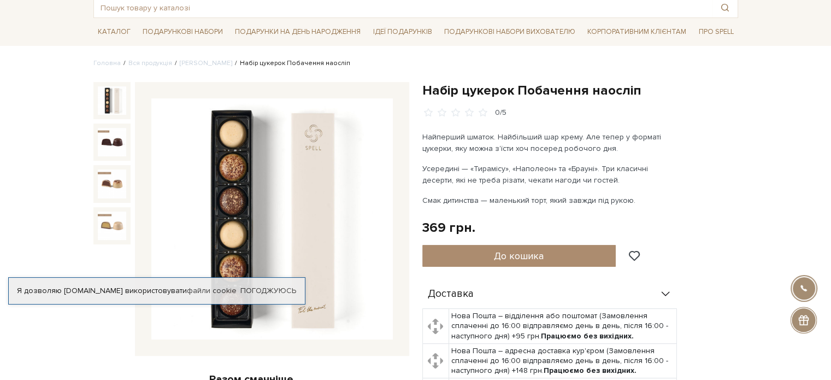
scroll to position [109, 0]
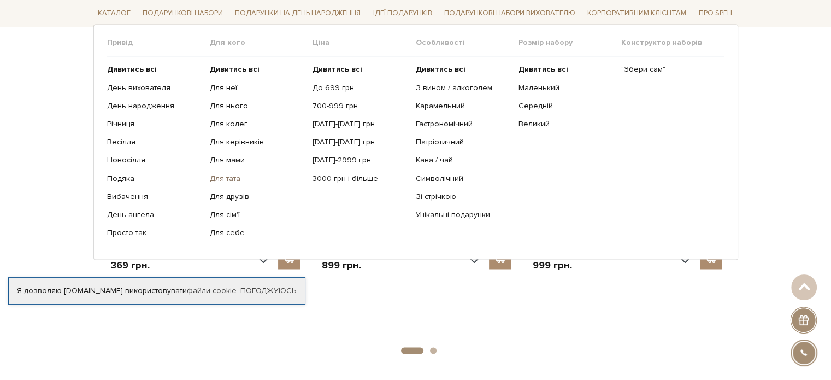
scroll to position [1693, 0]
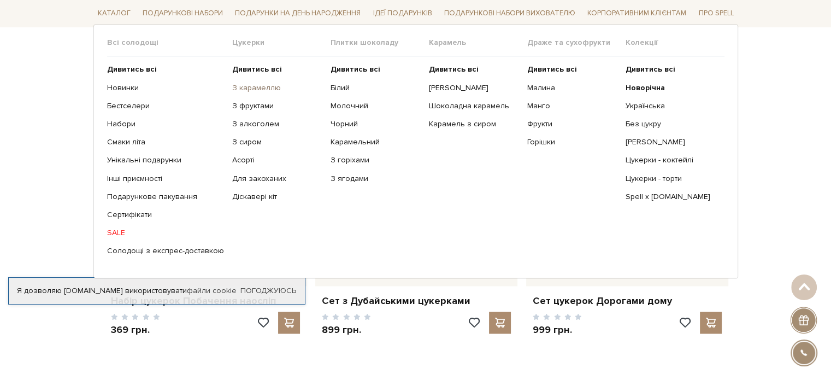
click at [250, 87] on link "З карамеллю" at bounding box center [277, 88] width 90 height 10
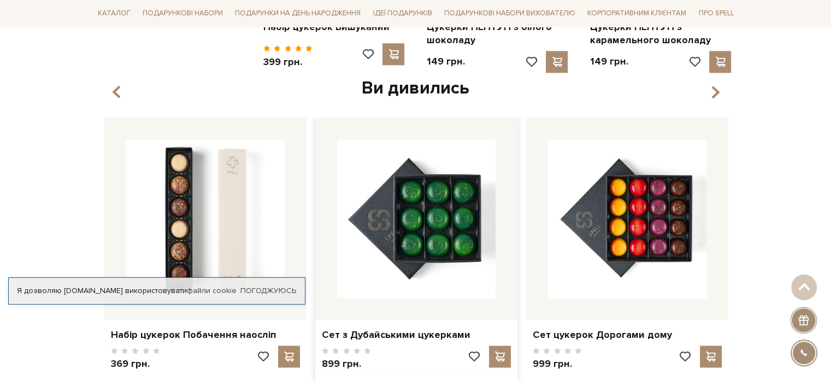
scroll to position [1147, 0]
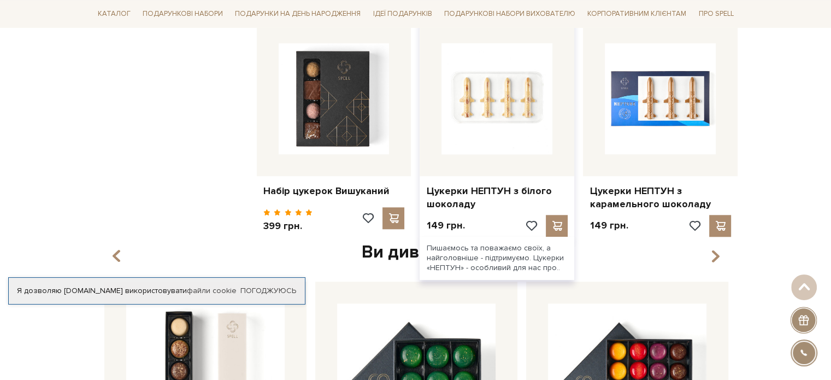
click at [507, 87] on img at bounding box center [496, 98] width 111 height 111
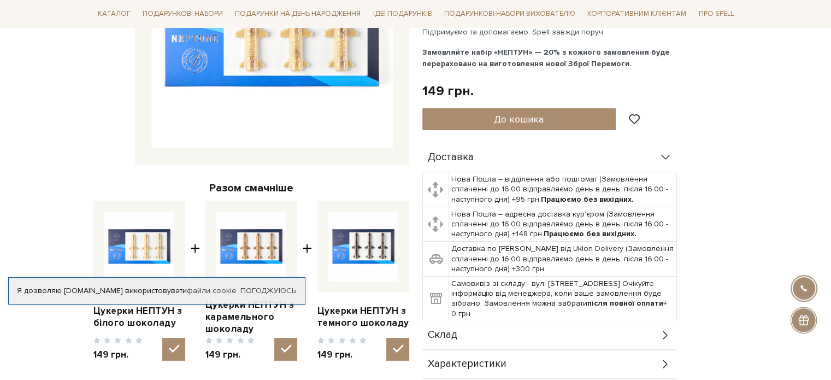
scroll to position [273, 0]
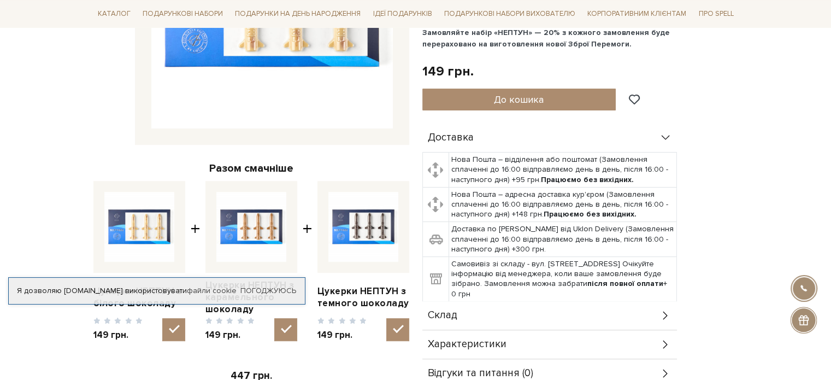
click at [365, 228] on img at bounding box center [363, 227] width 70 height 70
click at [386, 318] on input "checkbox" at bounding box center [397, 329] width 23 height 23
checkbox input "false"
click at [246, 216] on img at bounding box center [251, 227] width 70 height 70
click at [274, 318] on input "checkbox" at bounding box center [285, 329] width 23 height 23
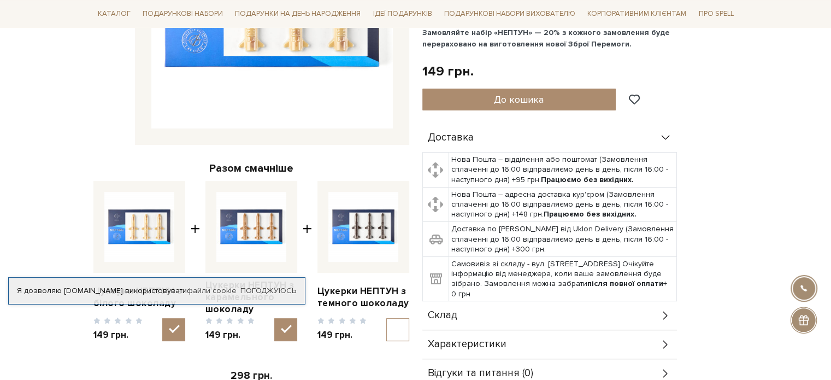
checkbox input "false"
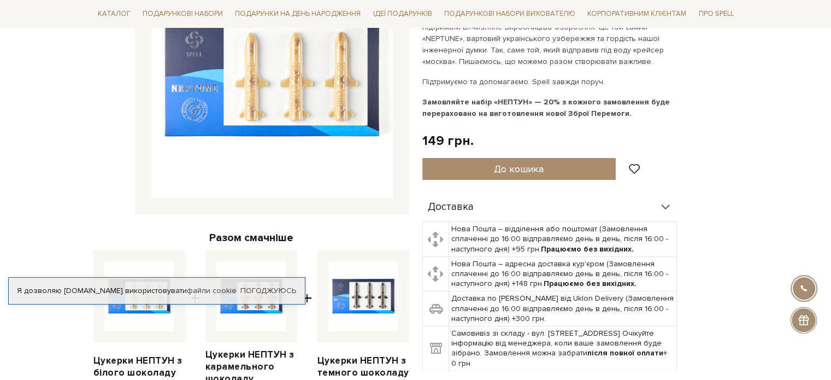
scroll to position [109, 0]
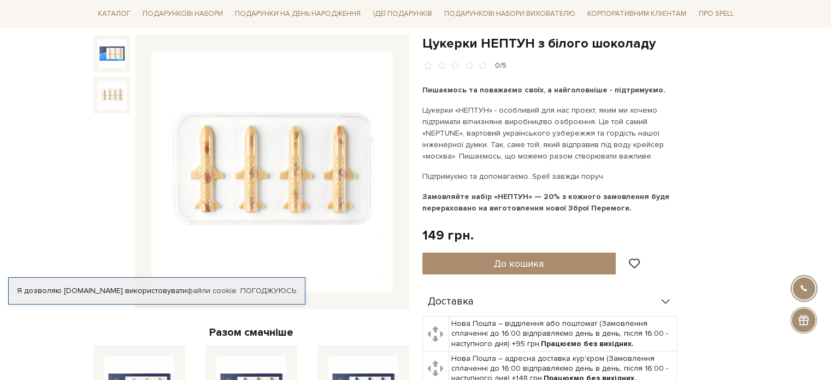
click at [112, 91] on img at bounding box center [112, 95] width 28 height 28
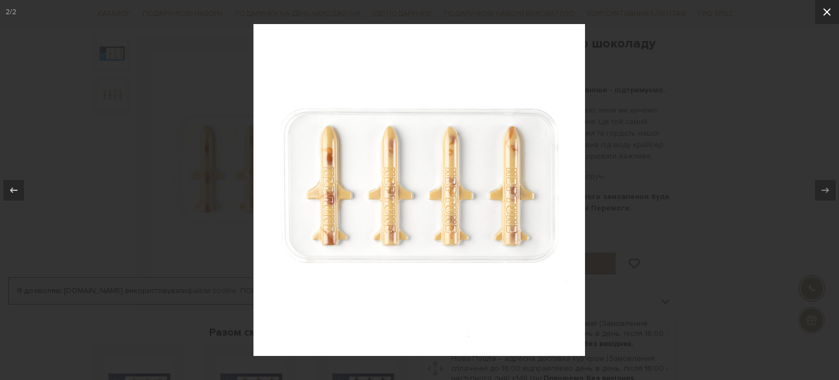
click at [826, 10] on icon at bounding box center [826, 11] width 13 height 13
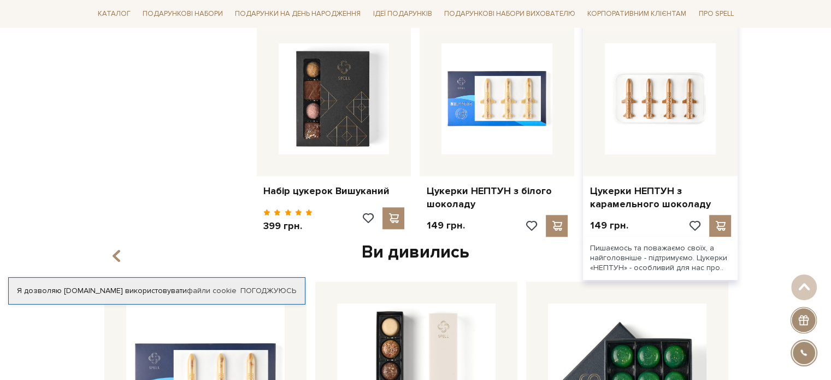
click at [658, 100] on img at bounding box center [660, 98] width 111 height 111
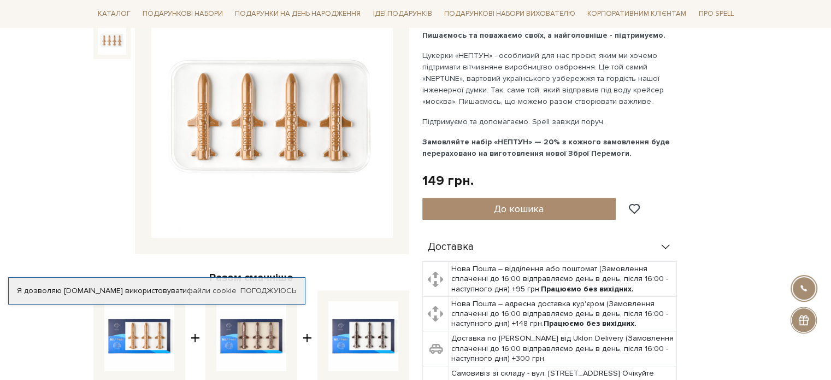
click at [115, 39] on img at bounding box center [112, 40] width 28 height 28
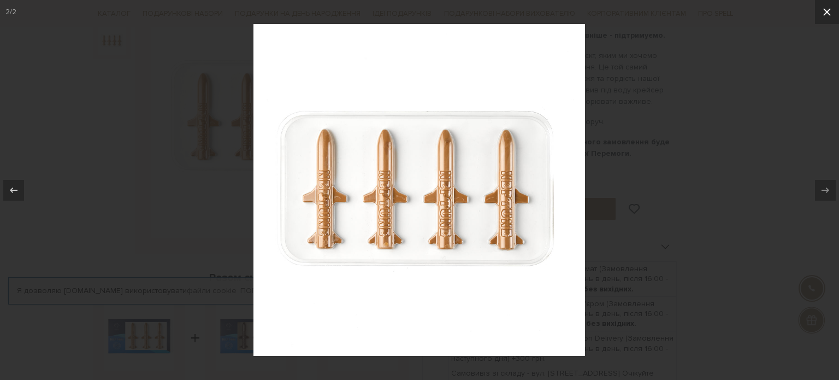
click at [826, 9] on icon at bounding box center [826, 11] width 13 height 13
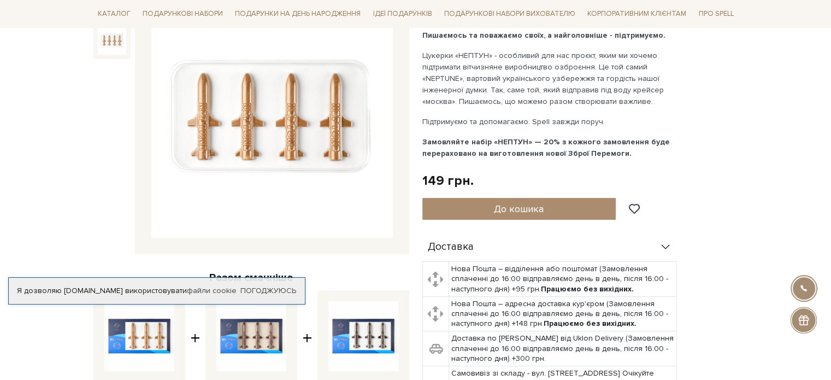
scroll to position [55, 0]
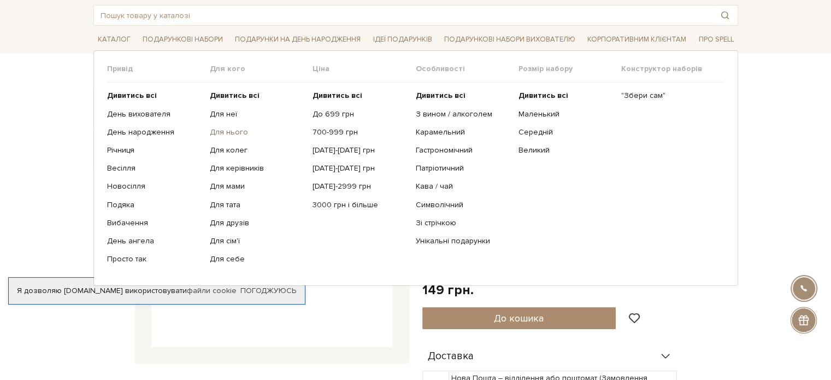
click at [239, 128] on link "Для нього" at bounding box center [257, 132] width 94 height 10
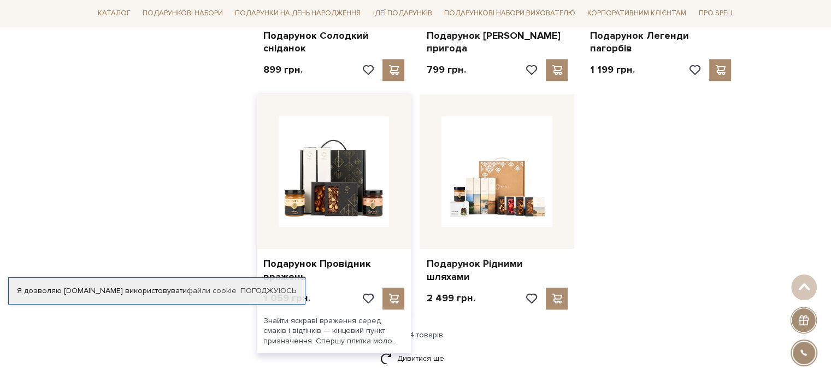
scroll to position [1420, 0]
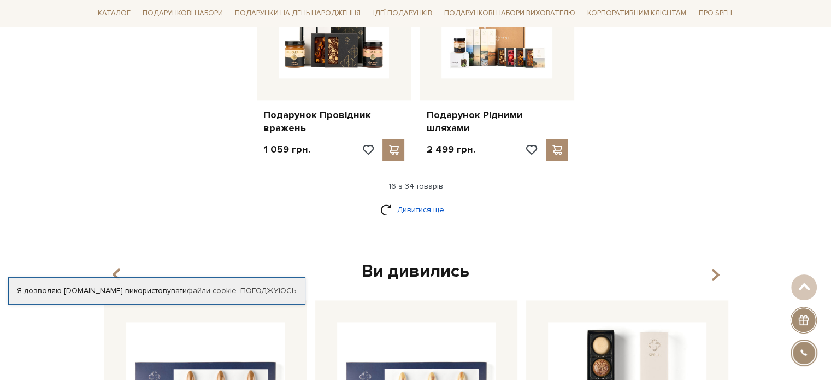
click at [430, 200] on link "Дивитися ще" at bounding box center [415, 209] width 71 height 19
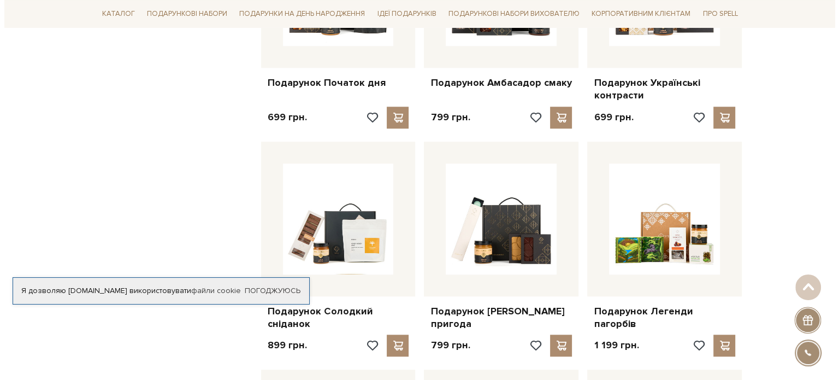
scroll to position [0, 0]
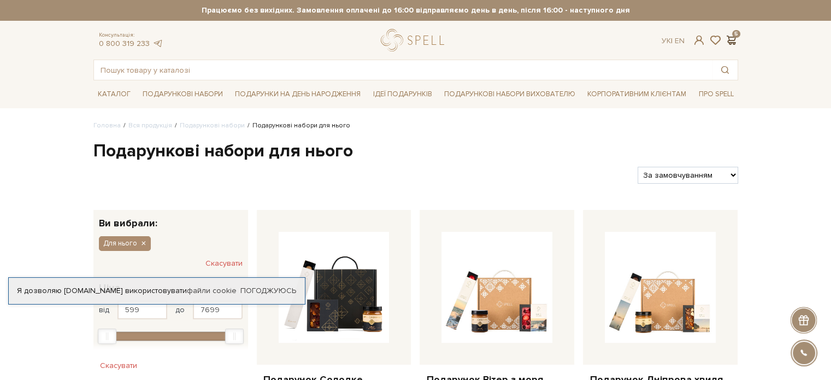
click at [734, 37] on span at bounding box center [731, 39] width 13 height 11
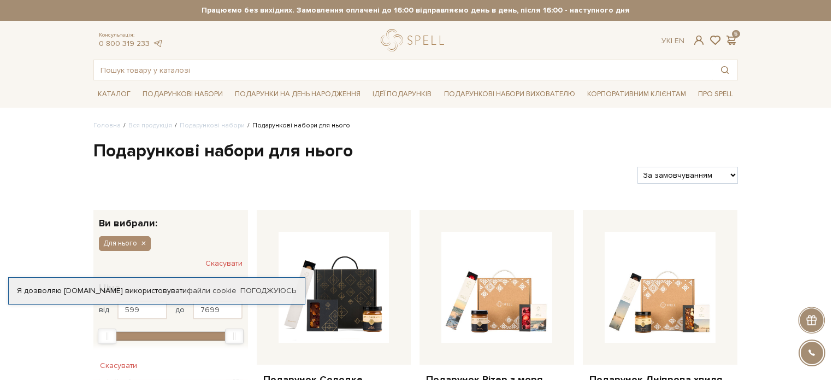
click at [415, 80] on div at bounding box center [419, 190] width 839 height 380
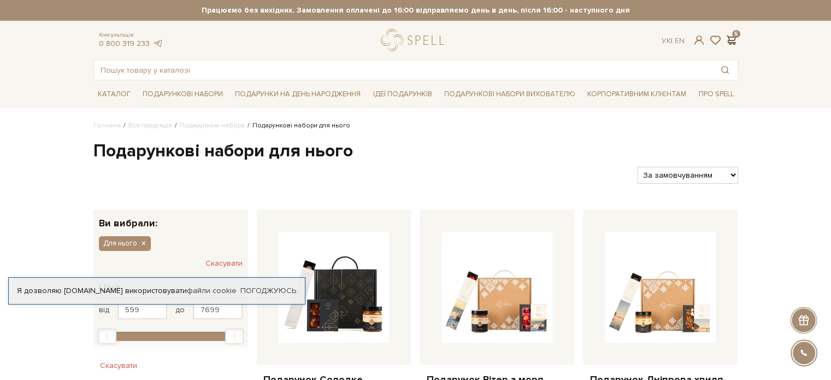
click at [730, 39] on span at bounding box center [731, 39] width 13 height 11
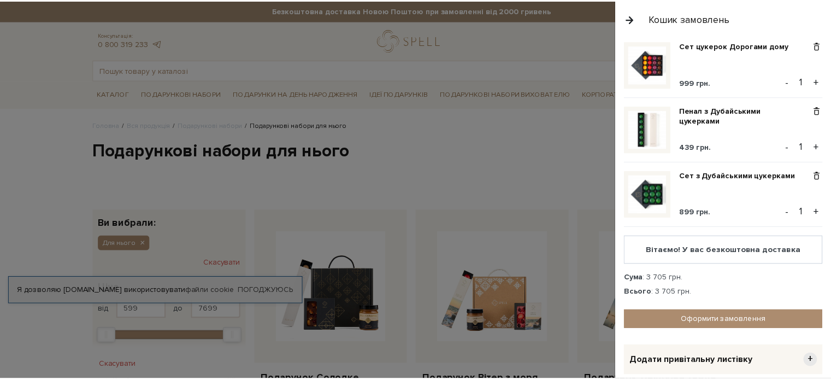
scroll to position [87, 0]
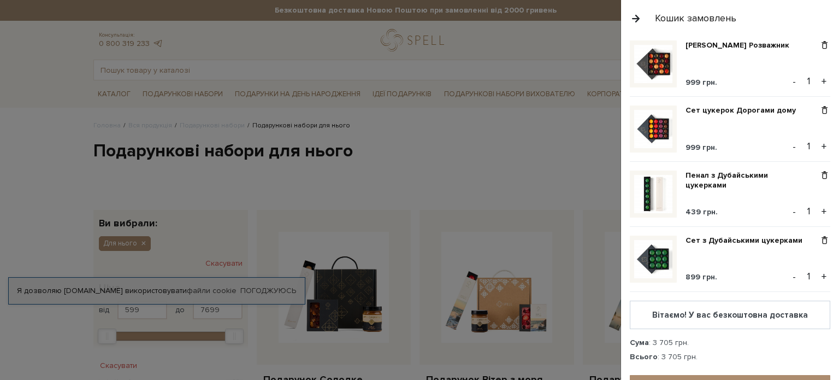
click at [478, 159] on div at bounding box center [419, 190] width 839 height 380
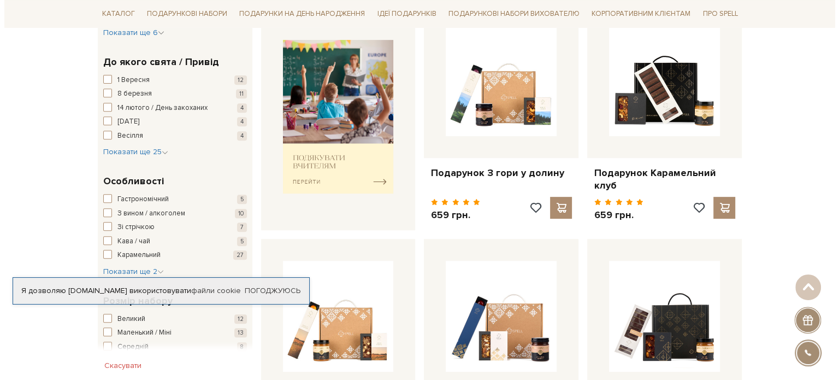
scroll to position [0, 0]
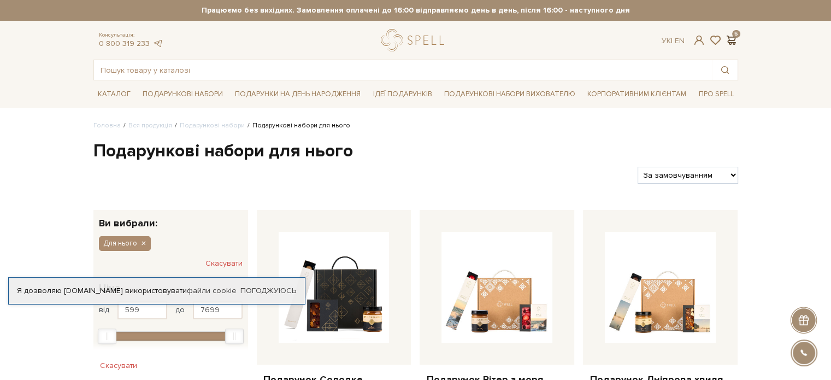
click at [732, 37] on span at bounding box center [731, 39] width 13 height 11
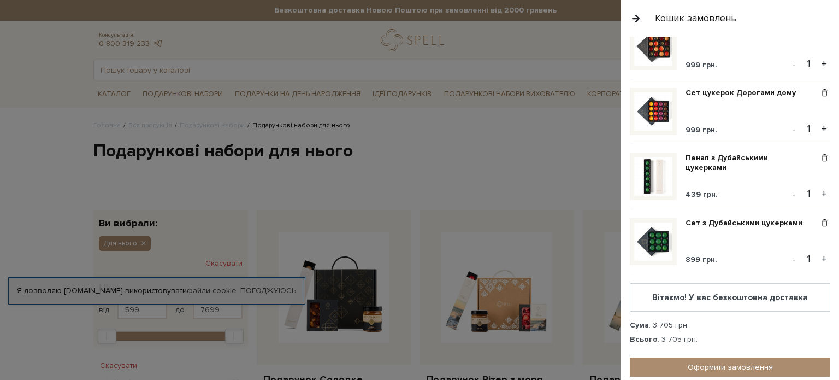
scroll to position [109, 0]
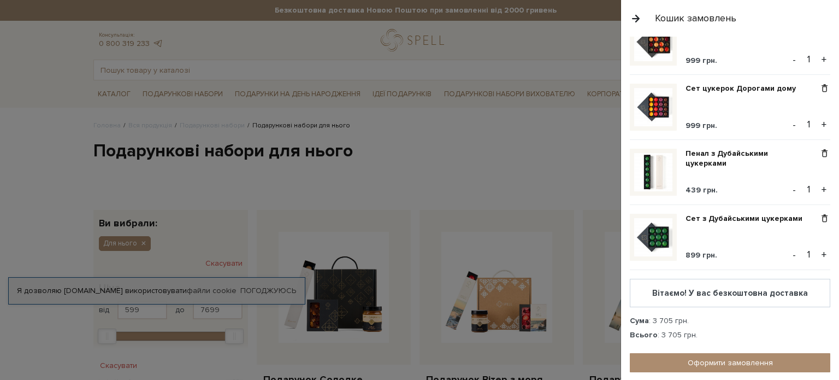
click at [658, 165] on img at bounding box center [653, 172] width 38 height 38
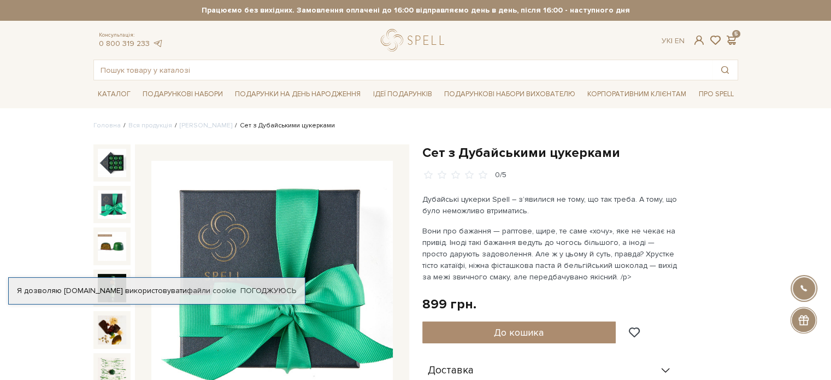
click at [110, 204] on img at bounding box center [112, 204] width 28 height 28
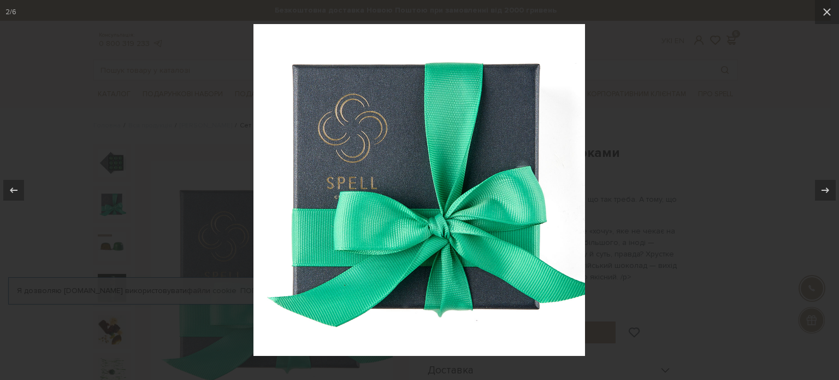
click at [643, 144] on div at bounding box center [419, 190] width 839 height 380
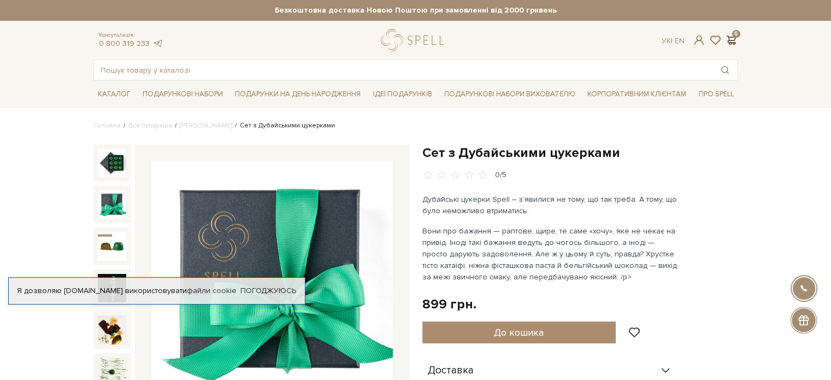
click at [730, 37] on span at bounding box center [731, 39] width 13 height 11
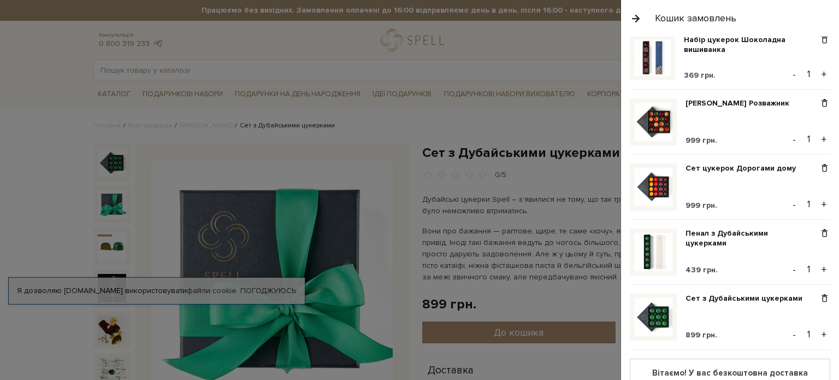
scroll to position [55, 0]
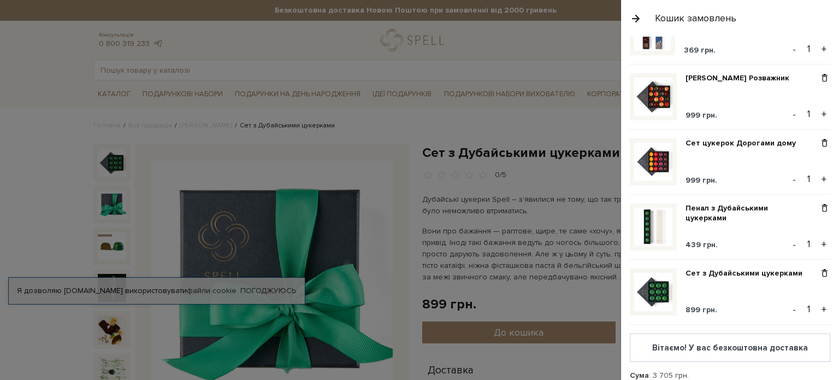
click at [662, 163] on img at bounding box center [653, 162] width 38 height 38
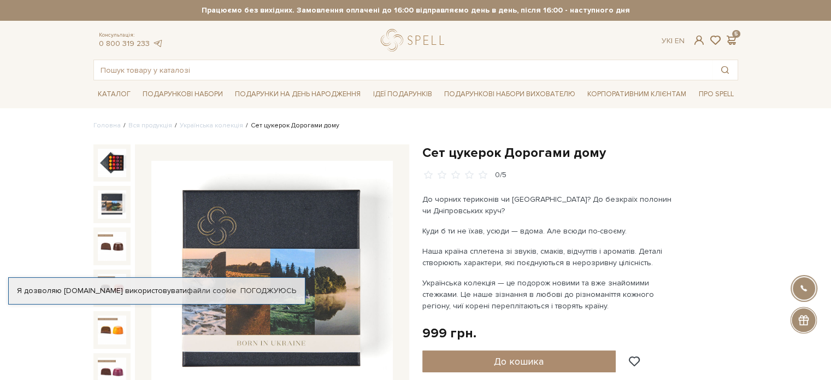
click at [112, 207] on img at bounding box center [112, 204] width 28 height 28
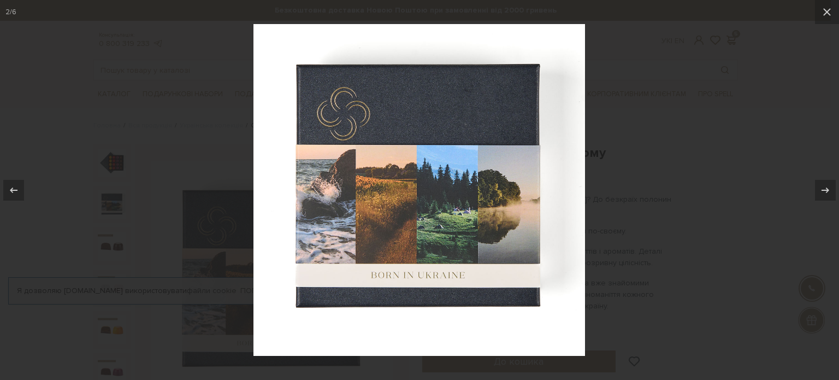
click at [657, 135] on div at bounding box center [419, 190] width 839 height 380
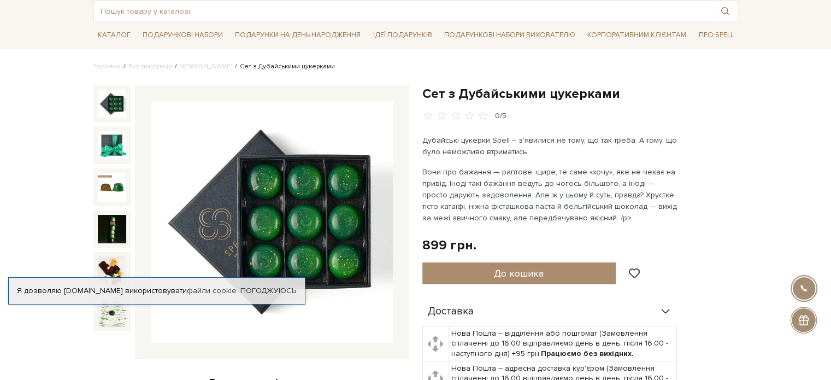
scroll to position [55, 0]
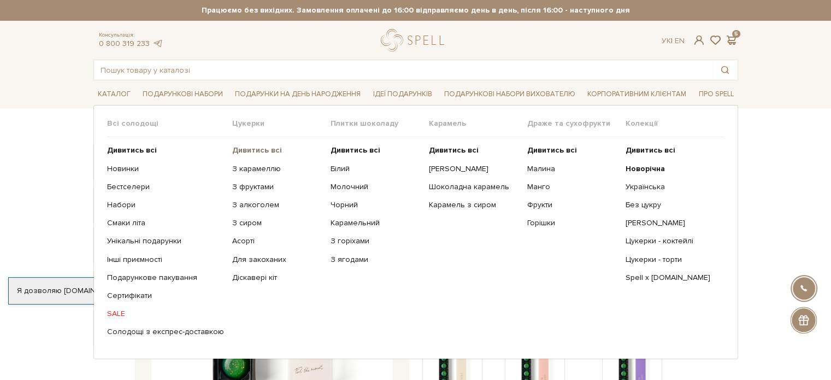
click at [236, 150] on b "Дивитись всі" at bounding box center [257, 149] width 50 height 9
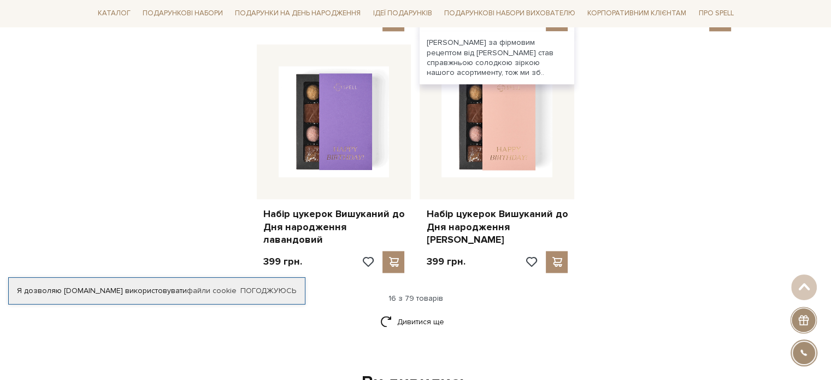
scroll to position [1365, 0]
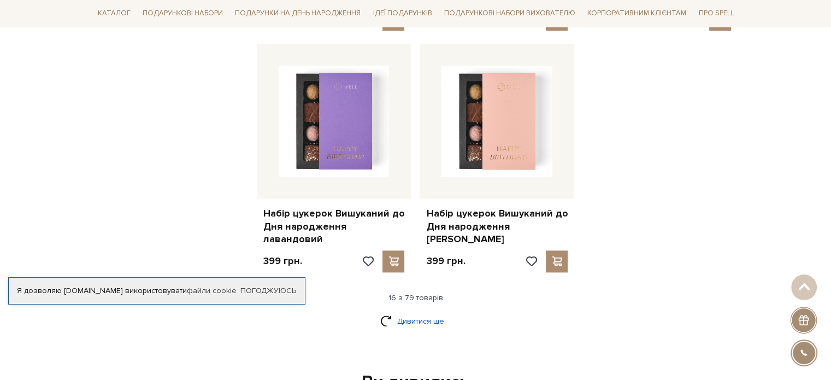
click at [405, 311] on link "Дивитися ще" at bounding box center [415, 320] width 71 height 19
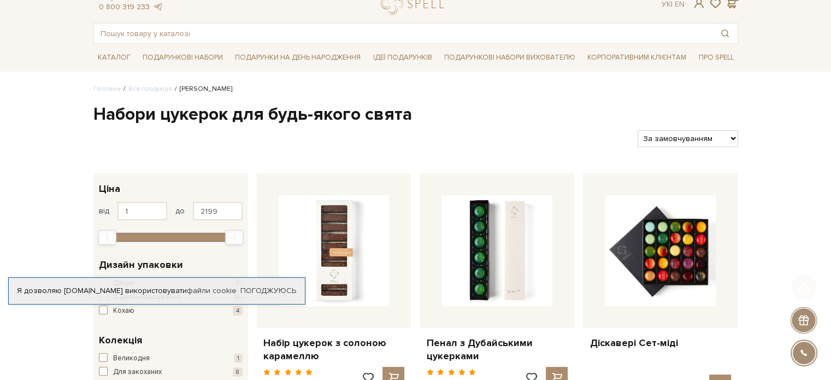
scroll to position [164, 0]
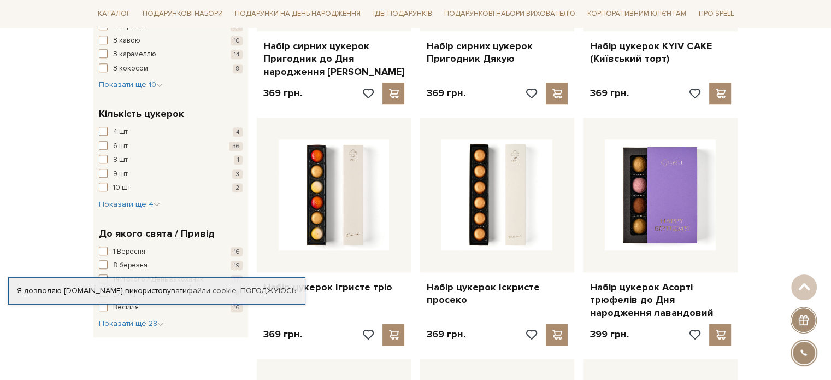
scroll to position [819, 0]
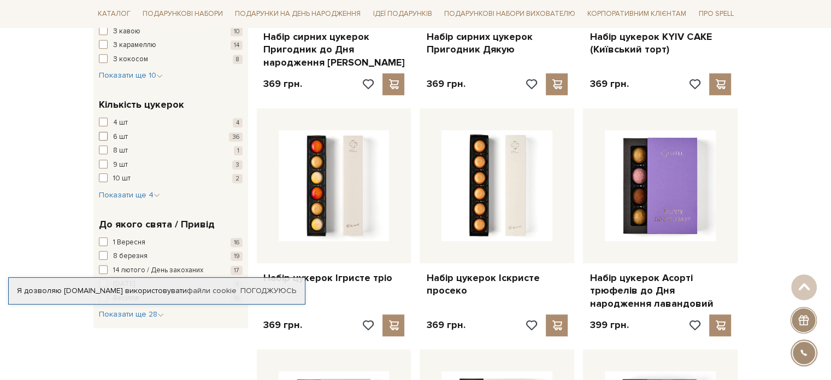
click at [102, 132] on span "button" at bounding box center [103, 136] width 9 height 9
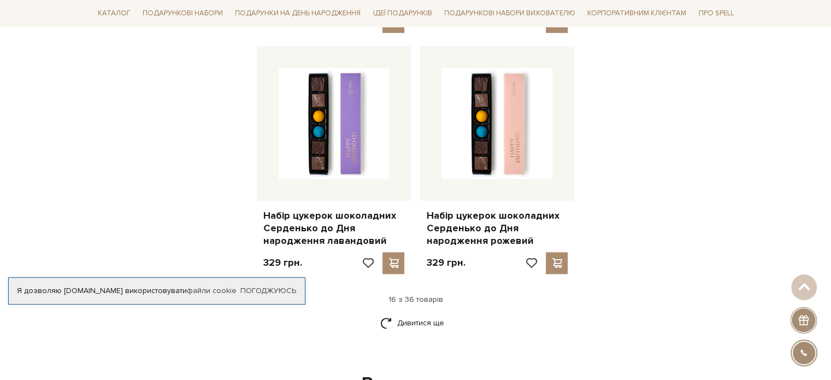
scroll to position [1420, 0]
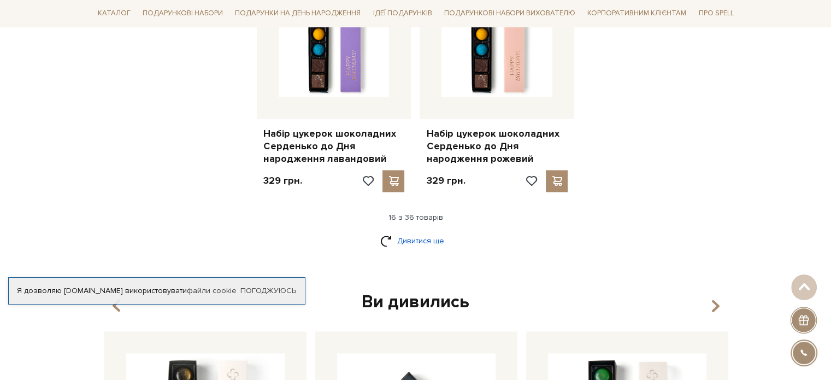
click at [407, 231] on link "Дивитися ще" at bounding box center [415, 240] width 71 height 19
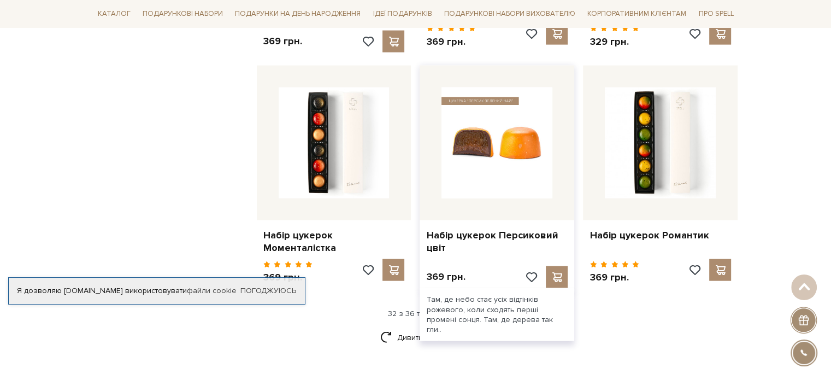
scroll to position [2567, 0]
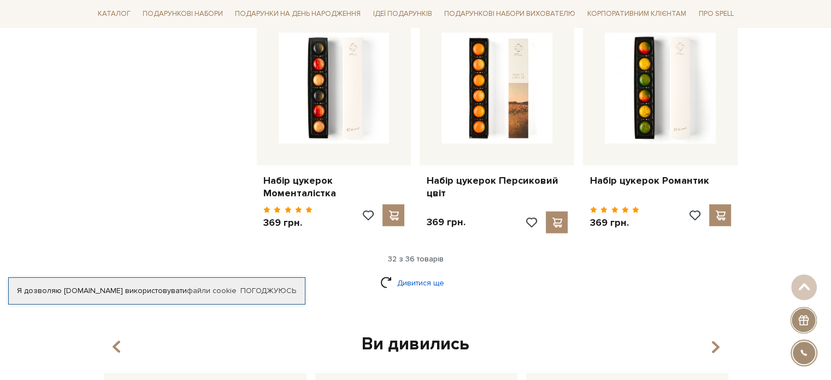
click at [418, 273] on link "Дивитися ще" at bounding box center [415, 282] width 71 height 19
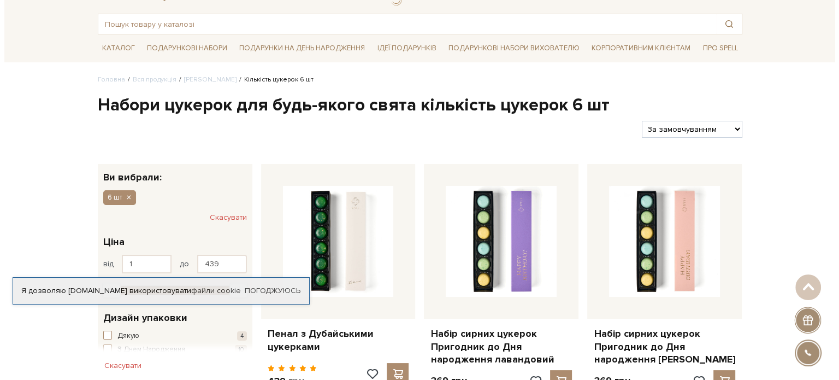
scroll to position [0, 0]
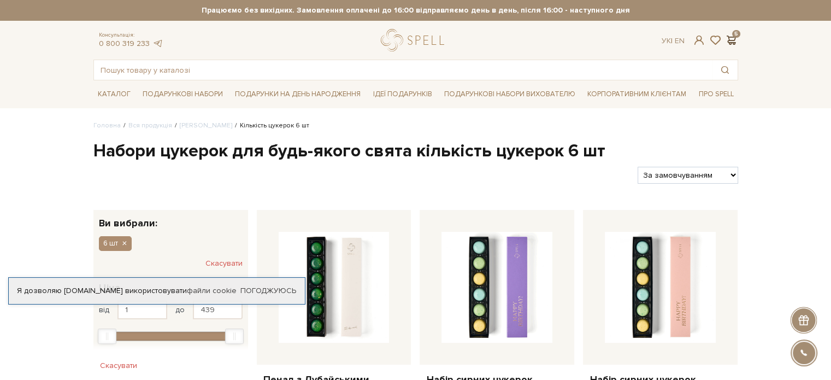
click at [730, 42] on span at bounding box center [731, 39] width 13 height 11
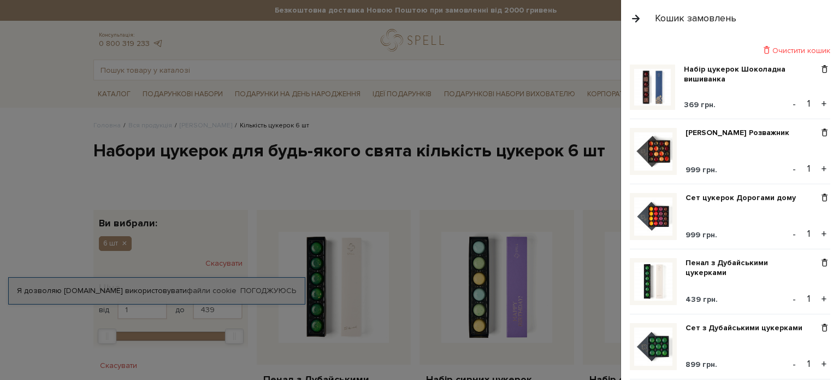
click at [664, 151] on img at bounding box center [653, 151] width 38 height 38
